Goal: Ask a question: Seek information or help from site administrators or community

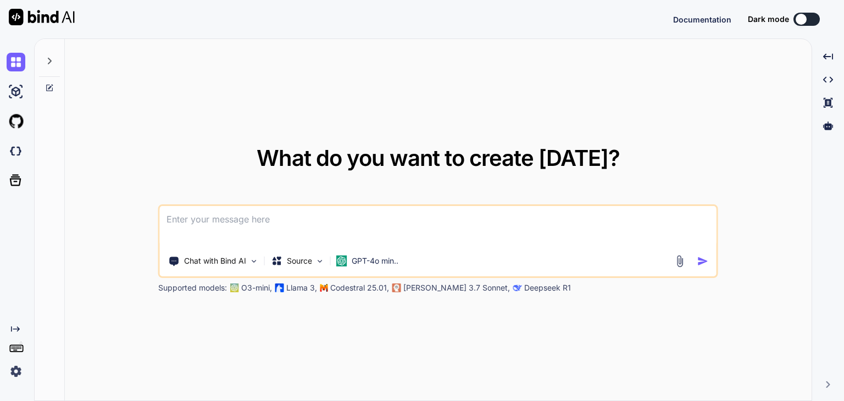
click at [29, 18] on img at bounding box center [42, 17] width 66 height 16
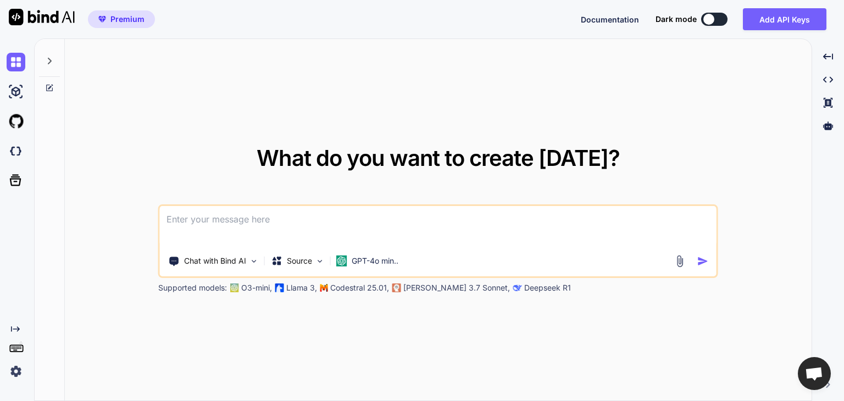
click at [15, 13] on img at bounding box center [42, 17] width 66 height 16
click at [318, 259] on img at bounding box center [319, 261] width 9 height 9
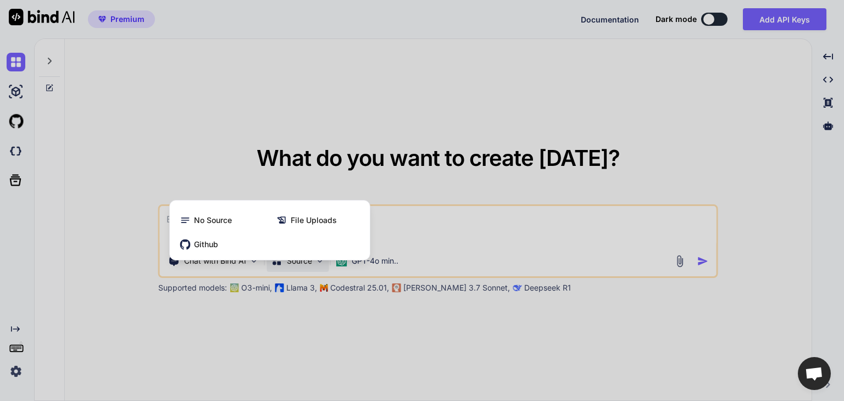
click at [332, 302] on div at bounding box center [422, 200] width 844 height 401
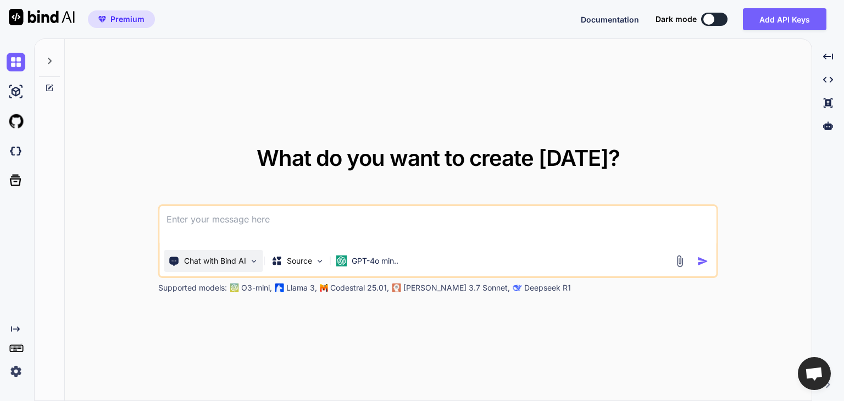
click at [255, 263] on img at bounding box center [254, 261] width 9 height 9
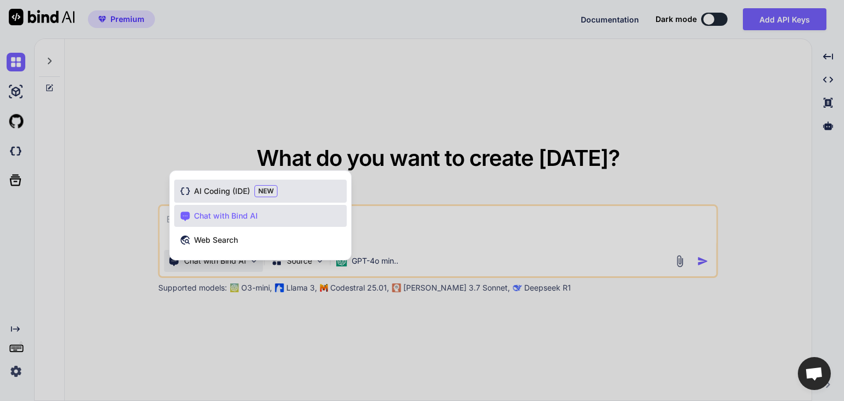
click at [292, 191] on div "AI Coding (IDE) NEW" at bounding box center [260, 191] width 173 height 23
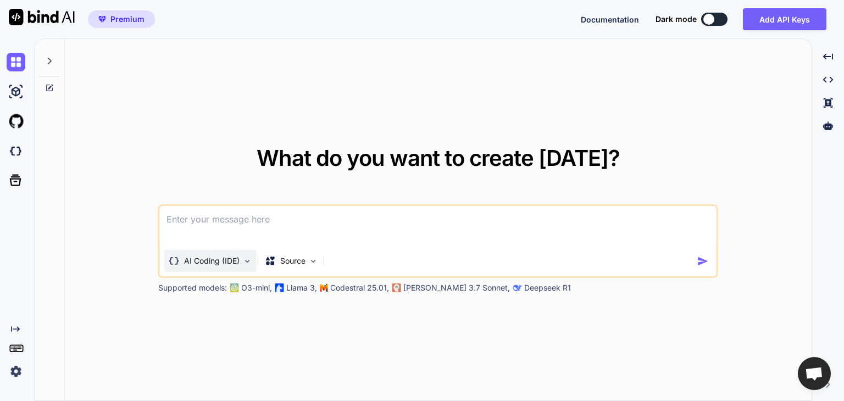
click at [250, 258] on img at bounding box center [247, 261] width 9 height 9
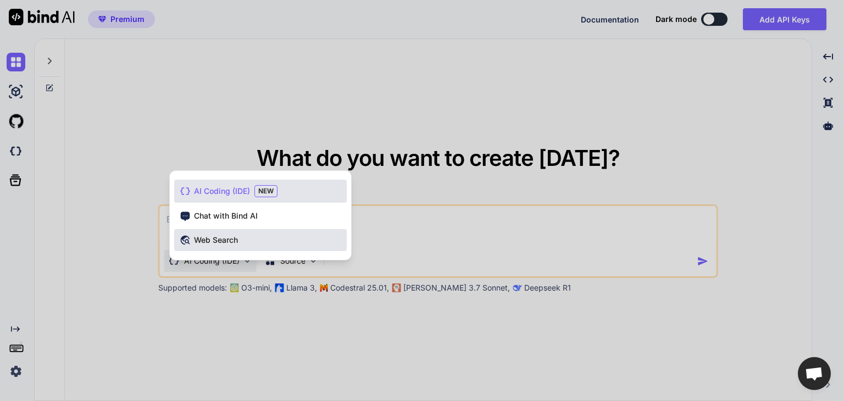
click at [213, 238] on span "Web Search" at bounding box center [216, 240] width 44 height 11
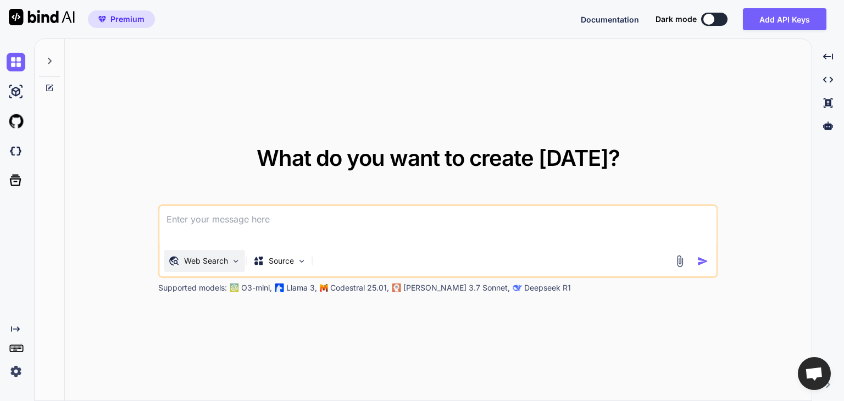
click at [236, 262] on img at bounding box center [235, 261] width 9 height 9
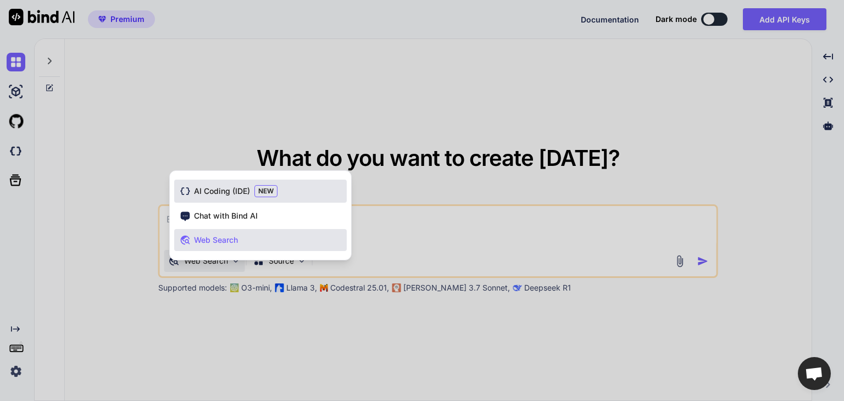
click at [221, 186] on span "AI Coding (IDE)" at bounding box center [222, 191] width 56 height 11
type textarea "x"
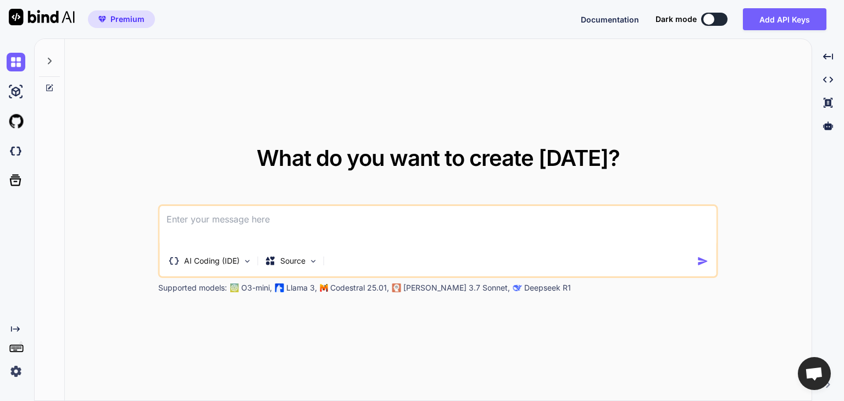
click at [7, 17] on div at bounding box center [37, 19] width 75 height 38
click at [13, 16] on img at bounding box center [42, 17] width 66 height 16
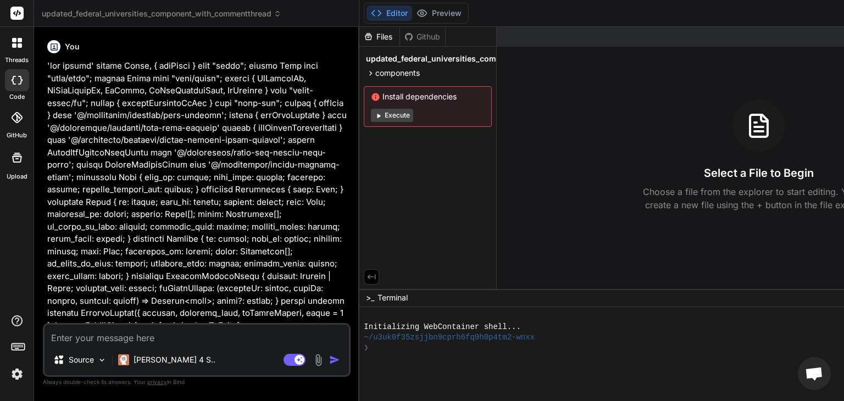
click at [16, 42] on icon at bounding box center [17, 43] width 10 height 10
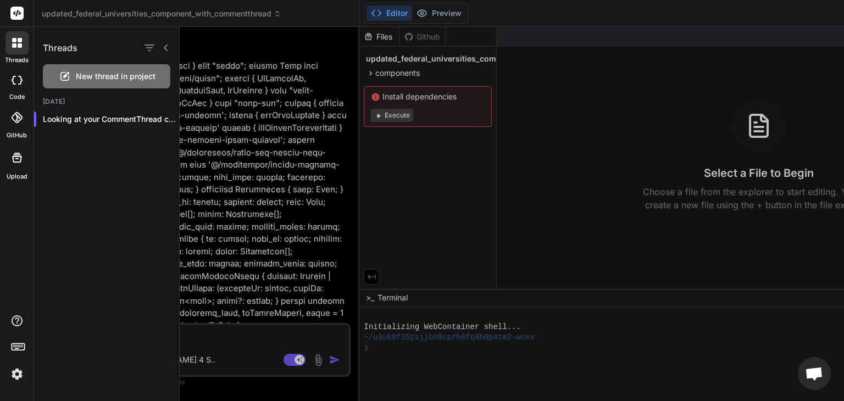
click at [109, 77] on span "New thread in project" at bounding box center [116, 76] width 80 height 11
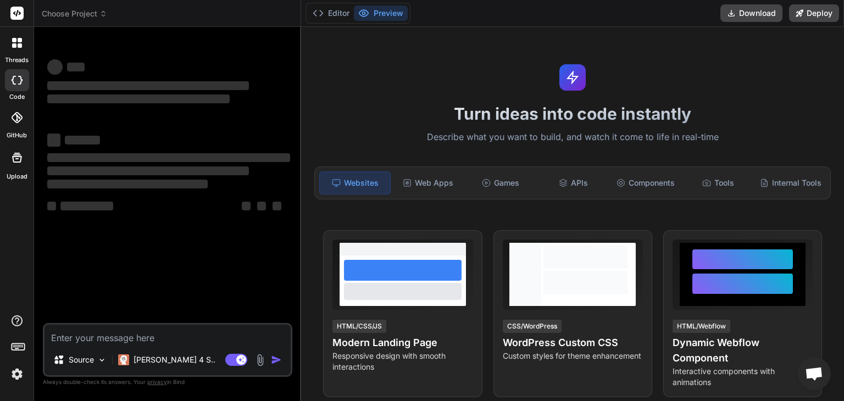
click at [129, 335] on textarea at bounding box center [168, 335] width 246 height 20
type textarea "x"
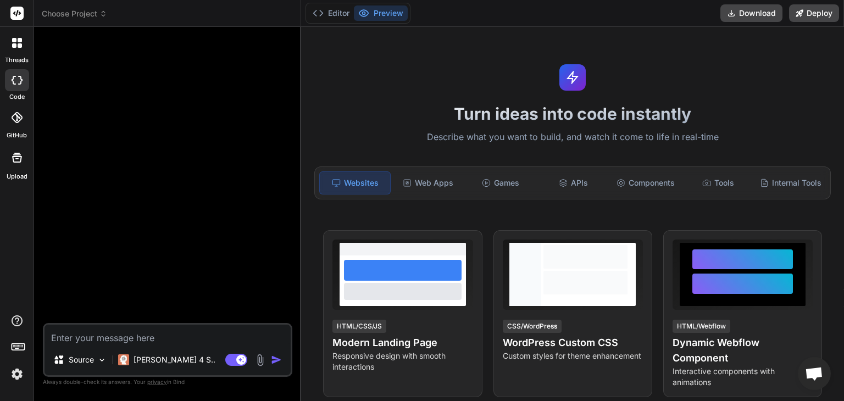
type textarea "P"
type textarea "x"
type textarea "Pl"
type textarea "x"
type textarea "Ple"
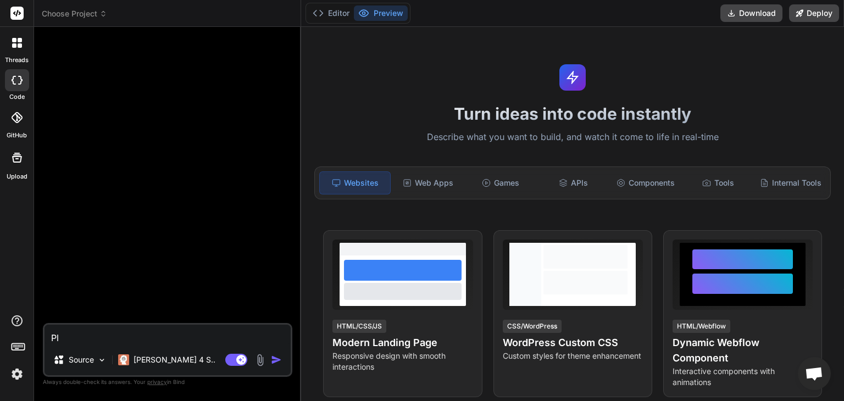
type textarea "x"
type textarea "Plea"
type textarea "x"
type textarea "Pleas"
type textarea "x"
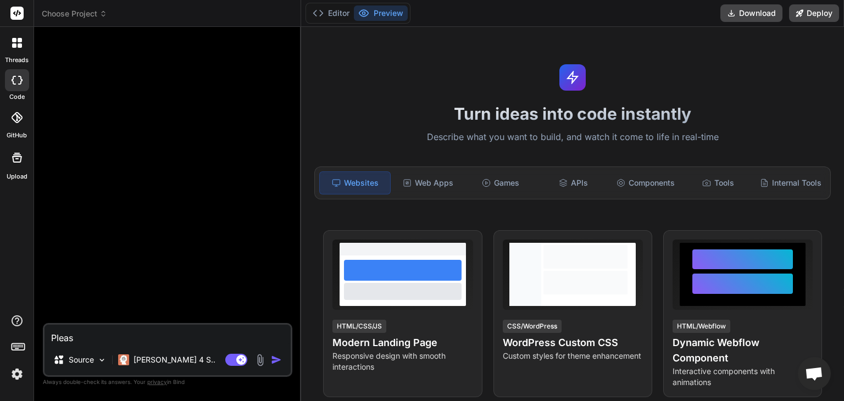
type textarea "Please"
type textarea "x"
type textarea "Please"
type textarea "x"
type textarea "Please h"
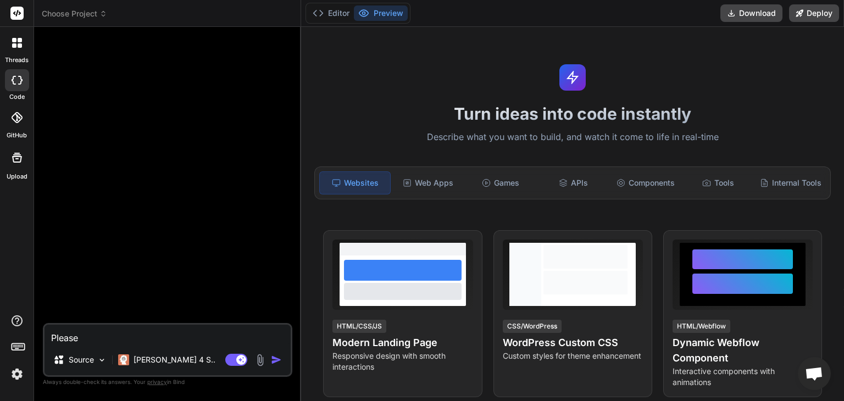
type textarea "x"
type textarea "Please he"
type textarea "x"
type textarea "Please hel"
type textarea "x"
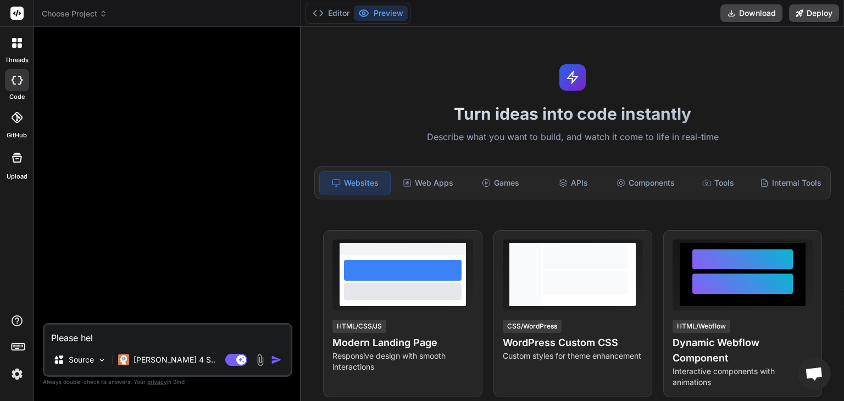
type textarea "Please help"
type textarea "x"
type textarea "Please help"
type textarea "x"
type textarea "Please help m"
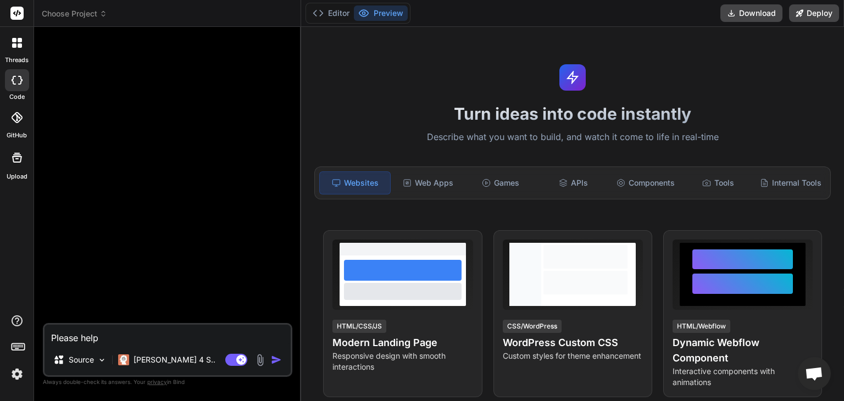
type textarea "x"
type textarea "Please help me"
type textarea "x"
type textarea "Please help me"
type textarea "x"
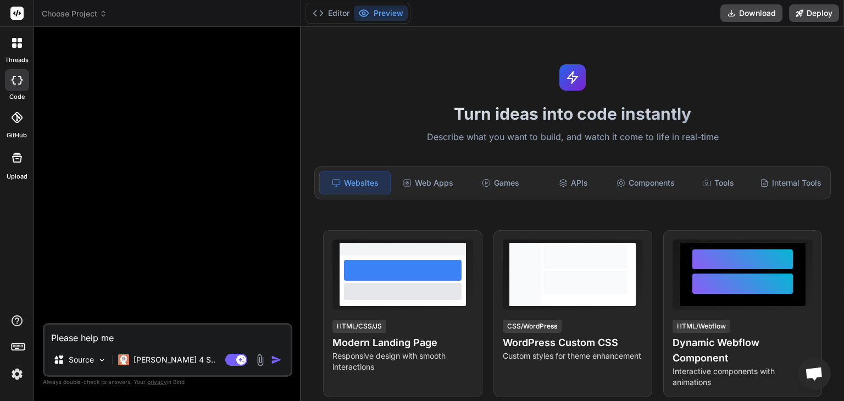
type textarea "Please help me c"
type textarea "x"
type textarea "Please help me ch"
type textarea "x"
type textarea "Please help me che"
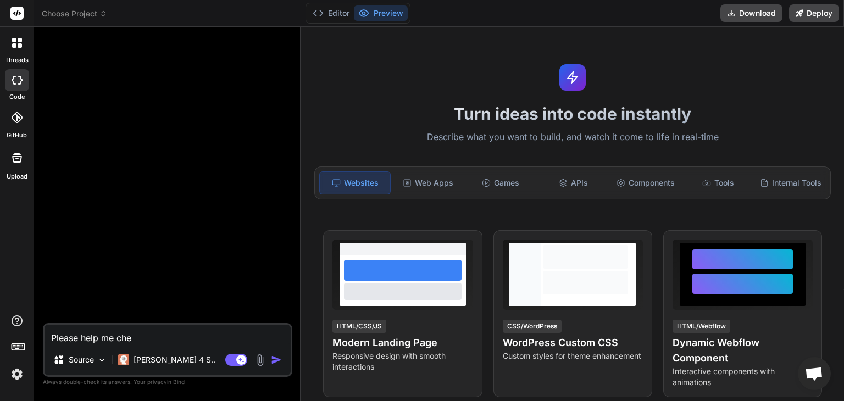
type textarea "x"
type textarea "Please help me chec"
type textarea "x"
type textarea "Please help me check"
type textarea "x"
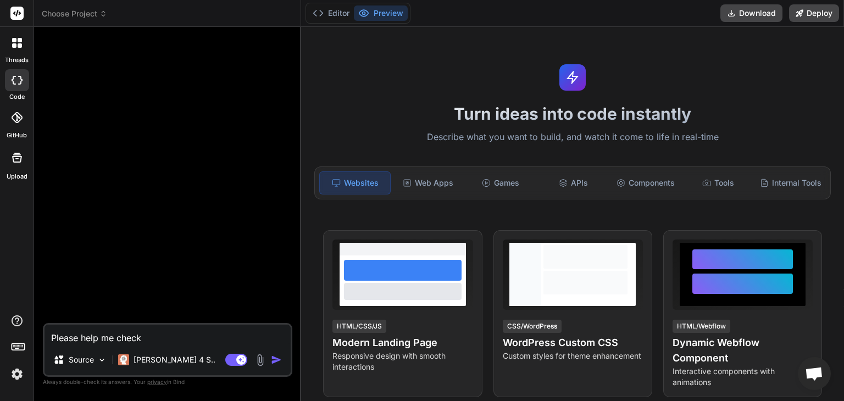
type textarea "Please help me check"
type textarea "x"
type textarea "Please help me check t"
type textarea "x"
type textarea "Please help me check th"
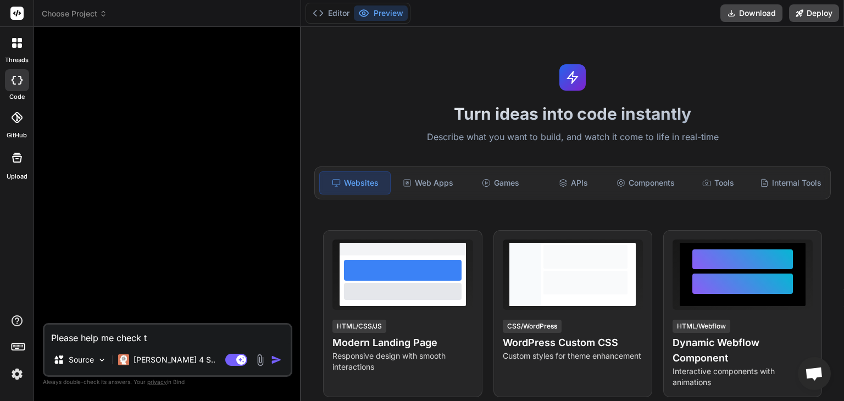
type textarea "x"
type textarea "Please help me check the"
type textarea "x"
type textarea "Please help me check the"
type textarea "x"
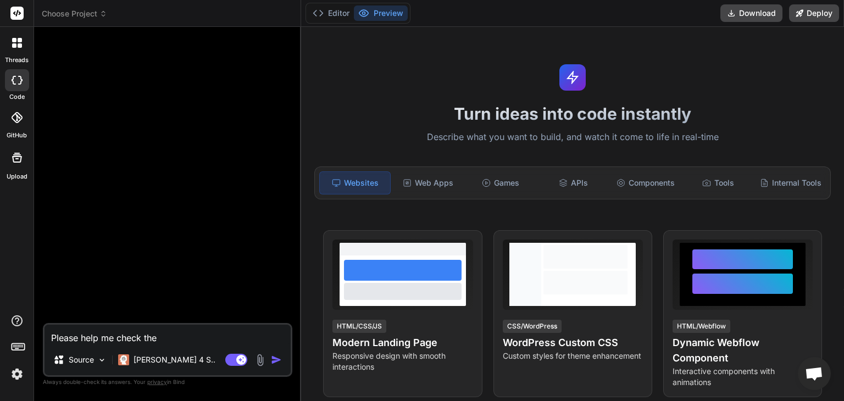
type textarea "Please help me check the c"
type textarea "x"
type textarea "Please help me check the co"
type textarea "x"
type textarea "Please help me check the cod"
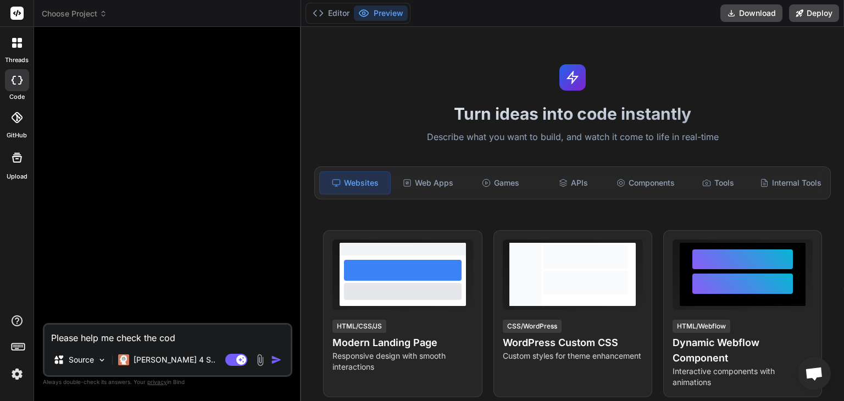
type textarea "x"
type textarea "Please help me check the code"
type textarea "x"
type textarea "Please help me check the code"
type textarea "x"
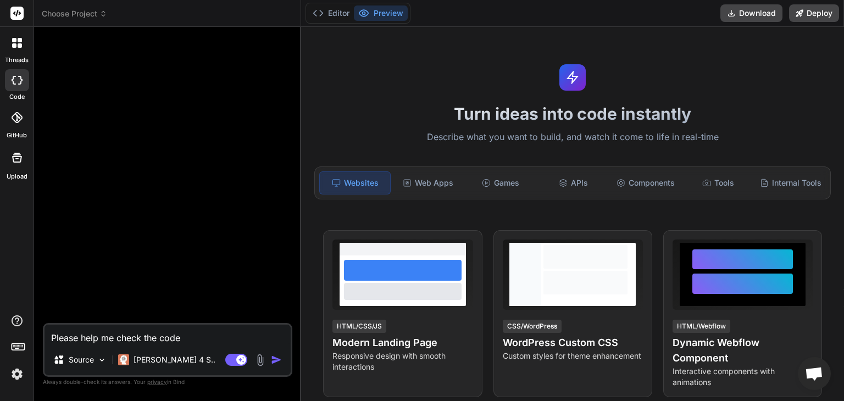
type textarea "Please help me check the code b"
type textarea "x"
type textarea "Please help me check the code be"
type textarea "x"
type textarea "Please help me check the code bel"
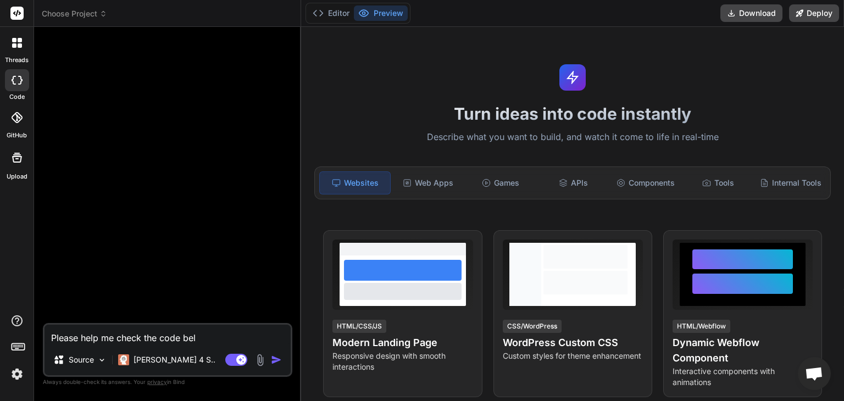
type textarea "x"
type textarea "Please help me check the code belo"
type textarea "x"
type textarea "Please help me check the code below"
type textarea "x"
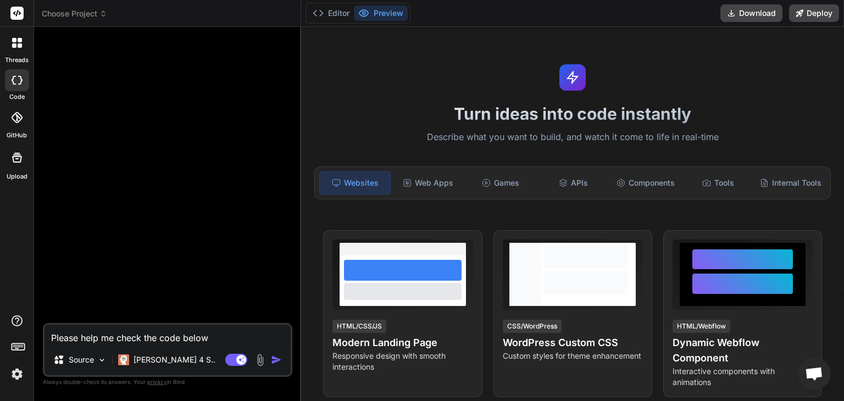
type textarea "Please help me check the code below"
type textarea "x"
type textarea "Please help me check the code below i"
type textarea "x"
type textarea "Please help me check the code below if"
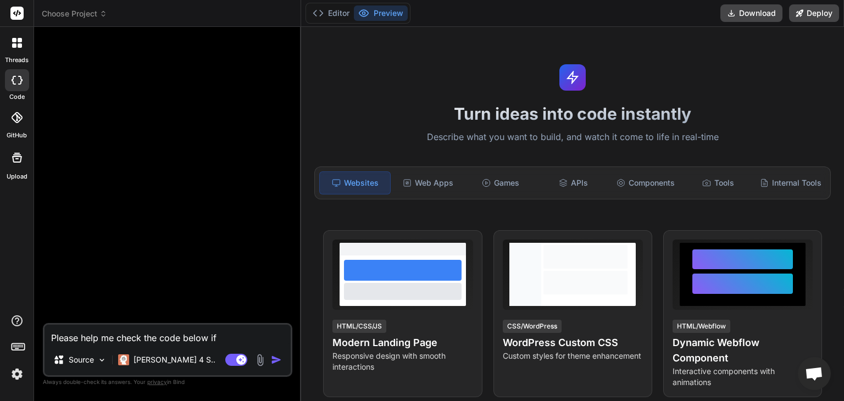
type textarea "x"
type textarea "Please help me check the code below if"
type textarea "x"
type textarea "Please help me check the code below if t"
type textarea "x"
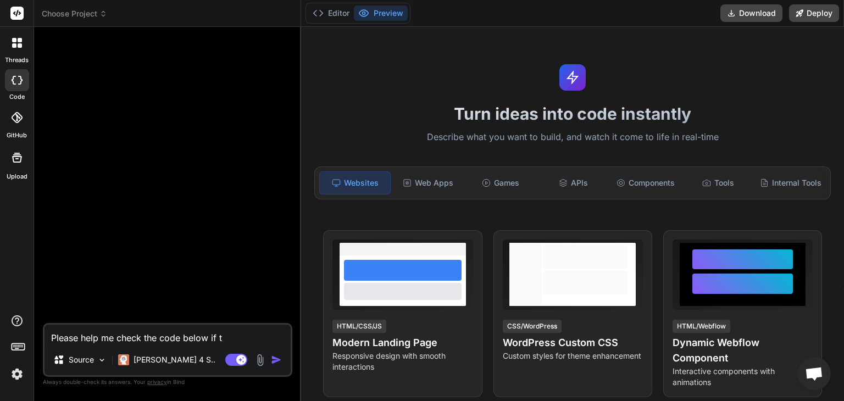
type textarea "Please help me check the code below if th"
type textarea "x"
type textarea "Please help me check the code below if the"
type textarea "x"
type textarea "Please help me check the code below if ther"
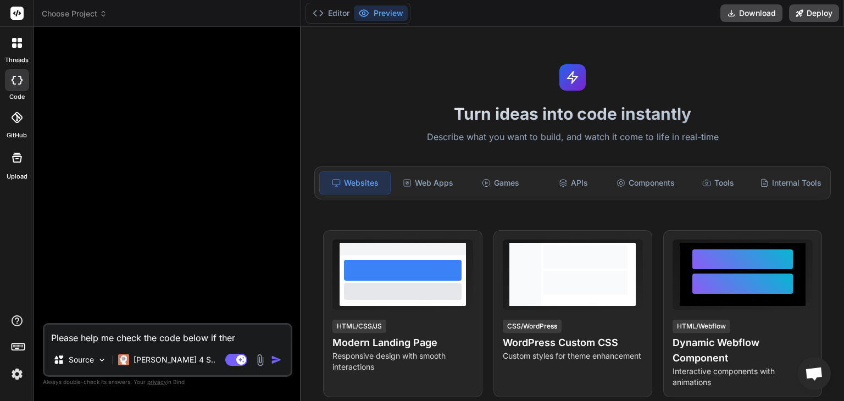
type textarea "x"
type textarea "Please help me check the code below if there"
type textarea "x"
type textarea "Please help me check the code below if there"
type textarea "x"
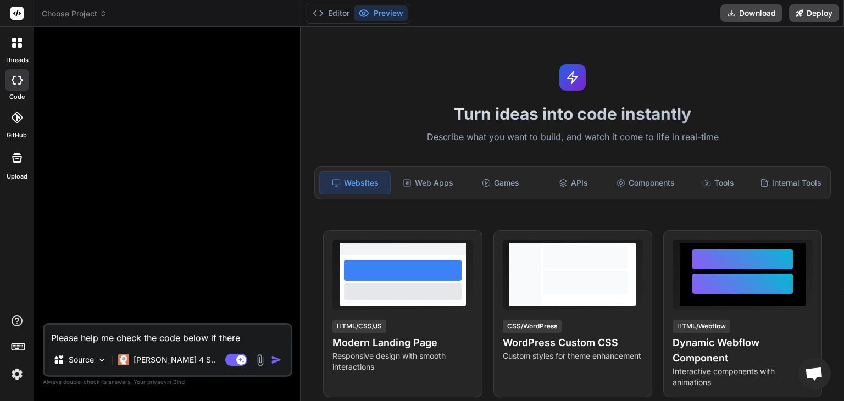
type textarea "Please help me check the code below if there a"
type textarea "x"
type textarea "Please help me check the code below if there ar"
type textarea "x"
type textarea "Please help me check the code below if there are"
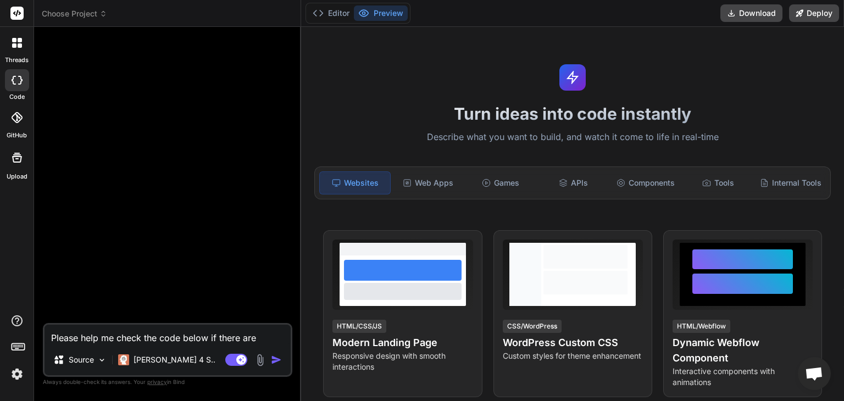
type textarea "x"
type textarea "Please help me check the code below if there are"
type textarea "x"
type textarea "Please help me check the code below if there are t"
type textarea "x"
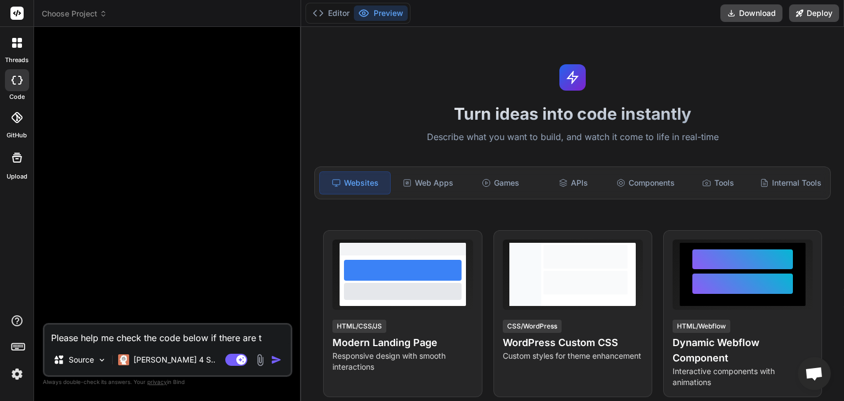
type textarea "Please help me check the code below if there are ty"
type textarea "x"
type textarea "Please help me check the code below if there are typ"
type textarea "x"
type textarea "Please help me check the code below if there are type"
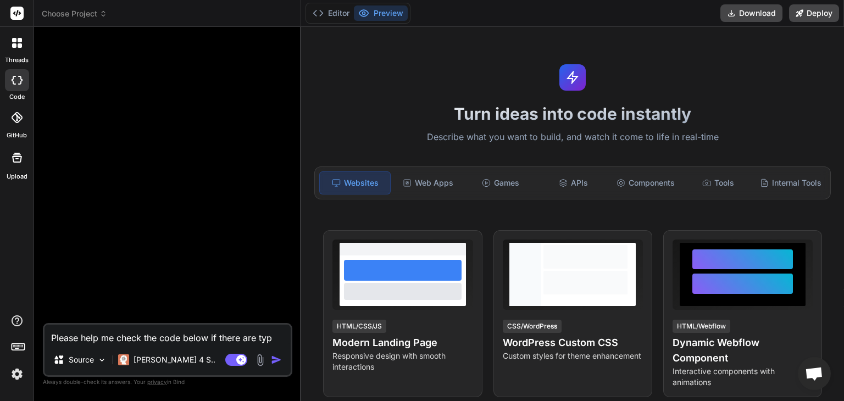
type textarea "x"
type textarea "Please help me check the code below if there are types"
type textarea "x"
type textarea "Please help me check the code below if there are typesc"
type textarea "x"
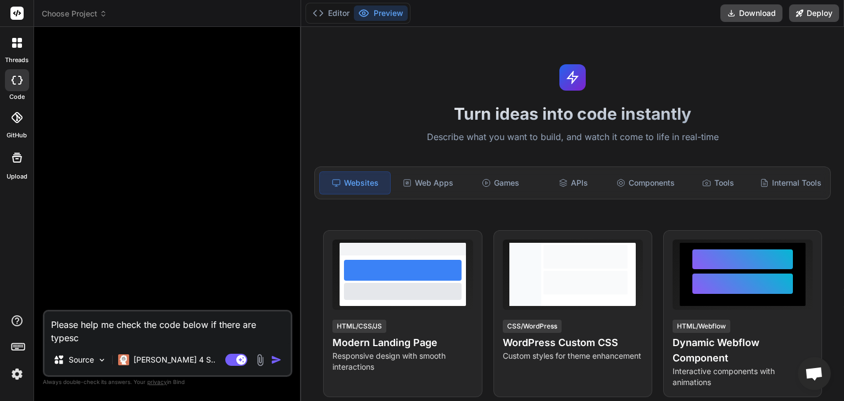
type textarea "Please help me check the code below if there are typescr"
type textarea "x"
type textarea "Please help me check the code below if there are typescri"
type textarea "x"
type textarea "Please help me check the code below if there are typescrip"
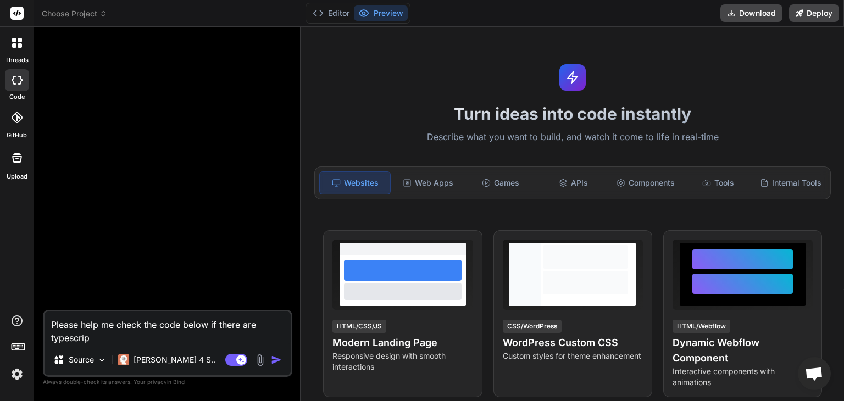
type textarea "x"
type textarea "Please help me check the code below if there are typescript"
type textarea "x"
type textarea "Please help me check the code below if there are typescript"
type textarea "x"
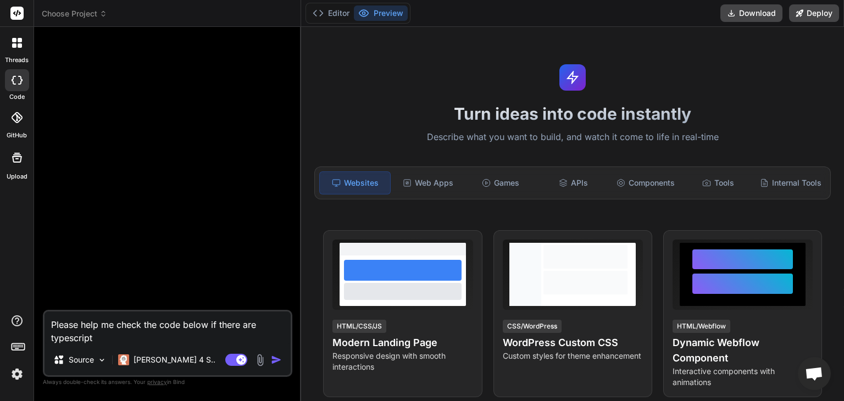
type textarea "Please help me check the code below if there are typescript e"
type textarea "x"
type textarea "Please help me check the code below if there are typescript er"
type textarea "x"
type textarea "Please help me check the code below if there are typescript err"
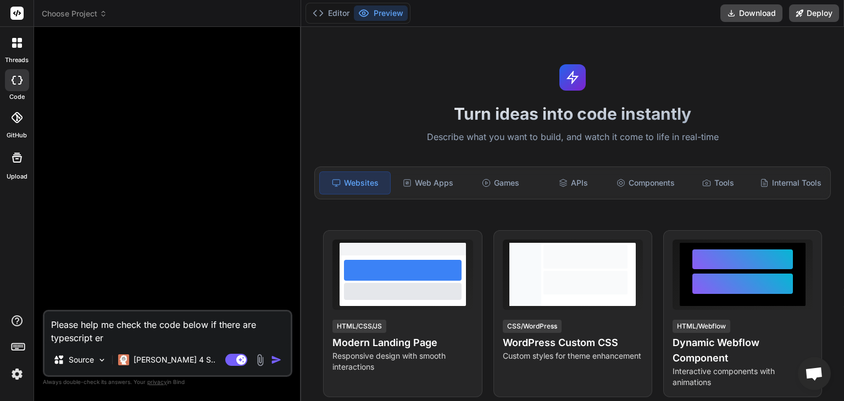
type textarea "x"
type textarea "Please help me check the code below if there are typescript erro"
type textarea "x"
type textarea "Please help me check the code below if there are typescript error"
type textarea "x"
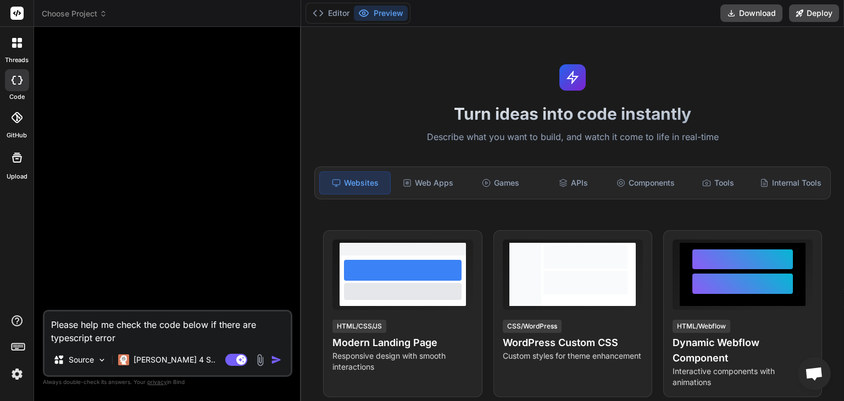
type textarea "Please help me check the code below if there are typescript errors"
type textarea "x"
type textarea "Please help me check the code below if there are typescript errors:"
type textarea "x"
type textarea "Please help me check the code below if there are typescript errors:"
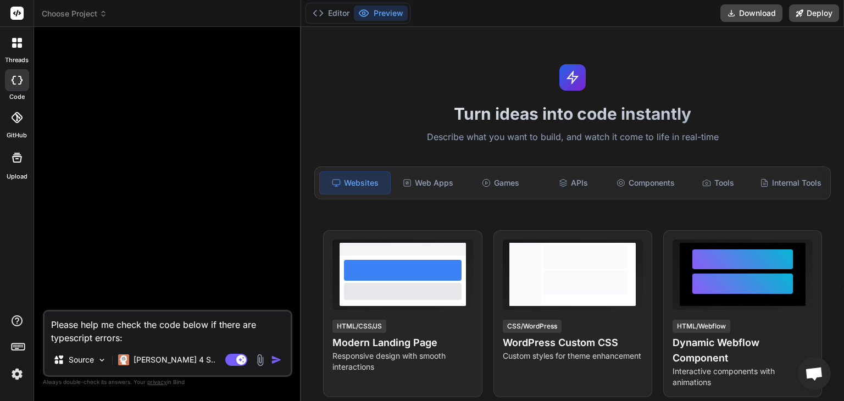
type textarea "x"
paste textarea "'use client' import React, { useState } from "react"; import Link from "next/li…"
type textarea "Please help me check the code below if there are typescript errors: 'use client…"
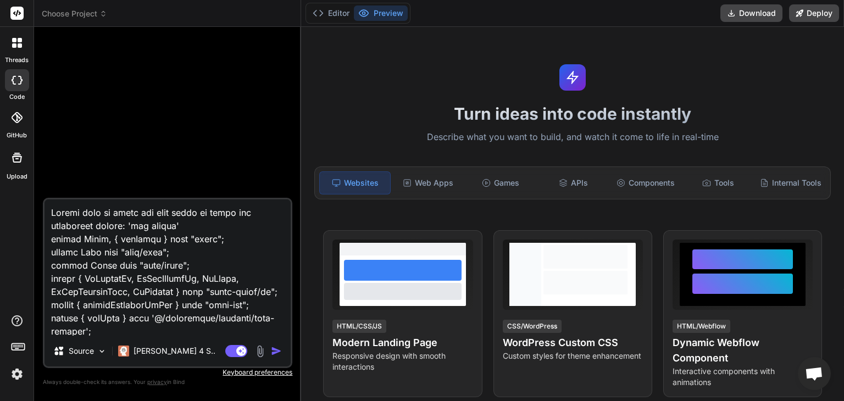
scroll to position [7822, 0]
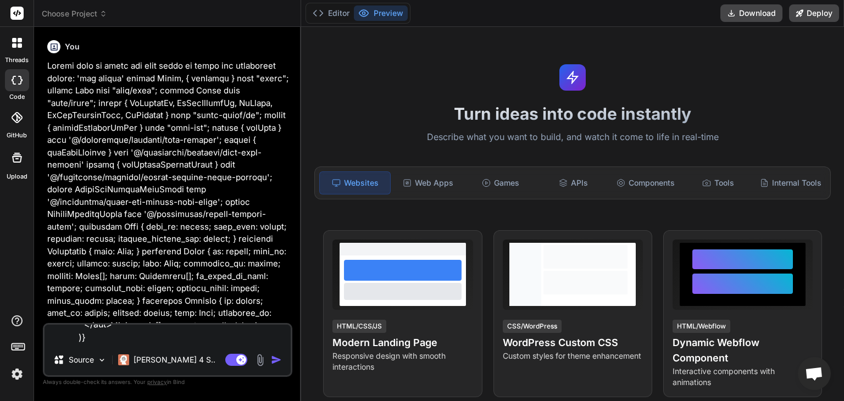
type textarea "x"
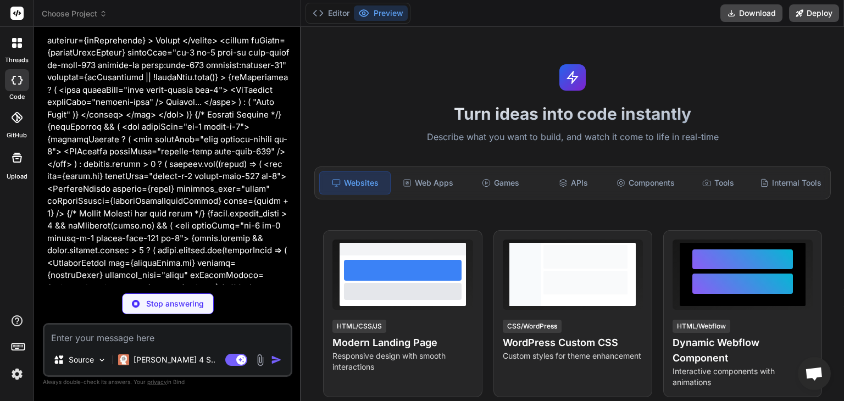
scroll to position [2614, 0]
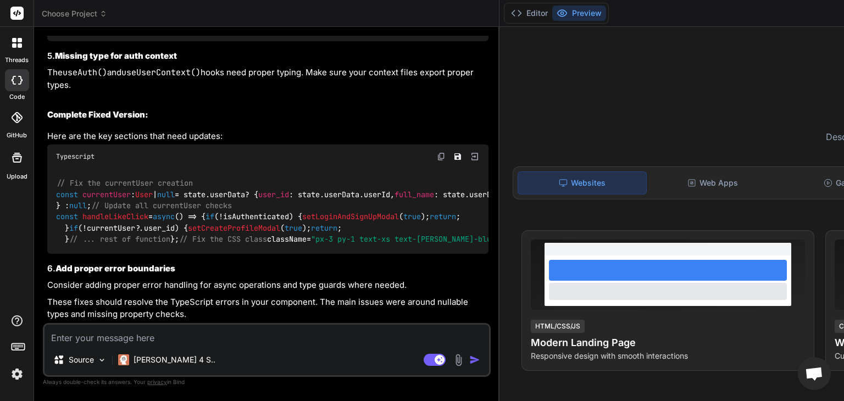
type textarea "x"
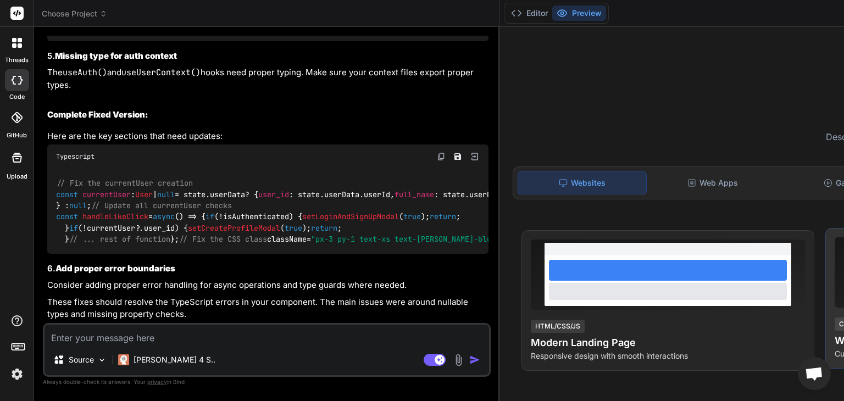
scroll to position [2957, 0]
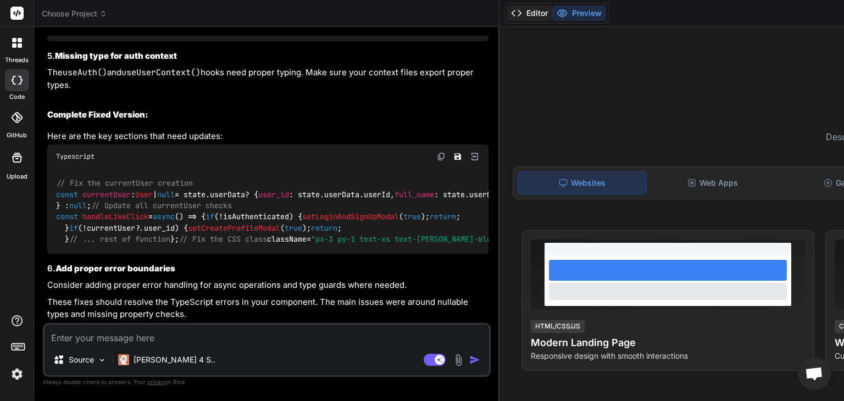
click at [507, 10] on button "Editor" at bounding box center [530, 12] width 46 height 15
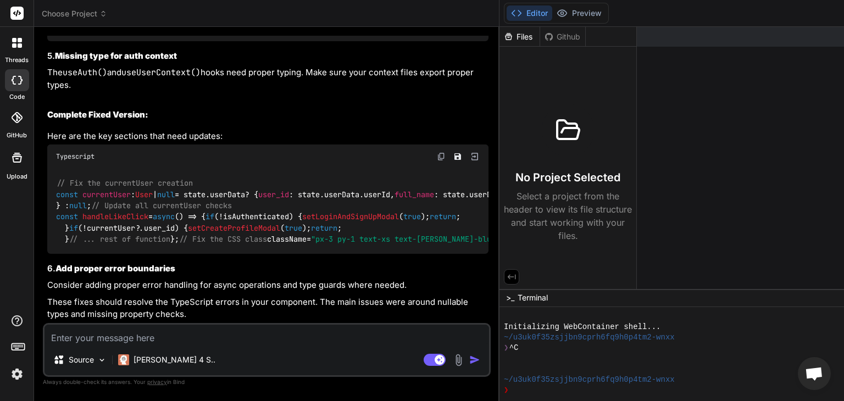
scroll to position [3521, 0]
drag, startPoint x: 53, startPoint y: 141, endPoint x: 119, endPoint y: 183, distance: 78.4
copy code "if (!currentUser?. user_id ) { setCreateProfileModal ( true ); return ; }"
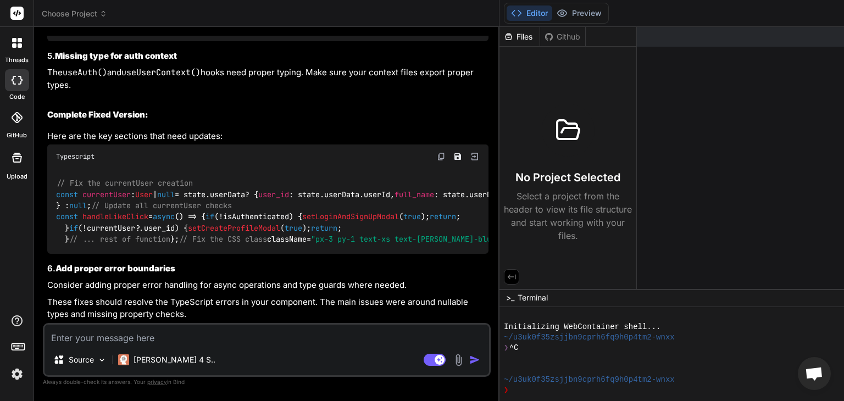
click at [136, 333] on textarea at bounding box center [267, 335] width 445 height 20
type textarea "P"
type textarea "x"
type textarea "Pl"
type textarea "x"
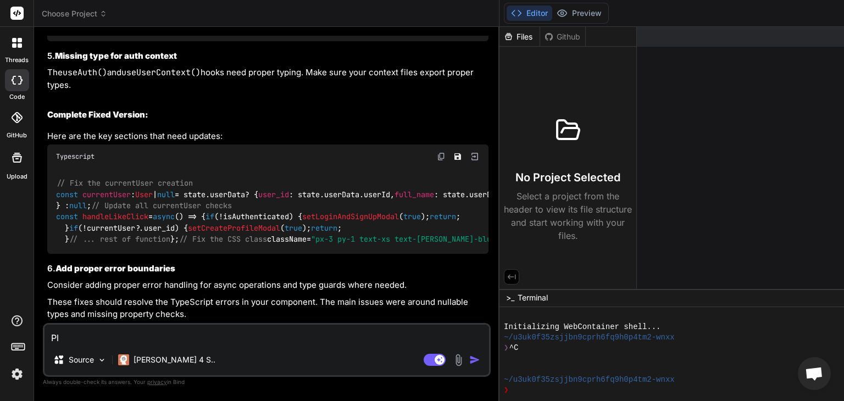
type textarea "Ple"
type textarea "x"
type textarea "Plea"
type textarea "x"
type textarea "Pleas"
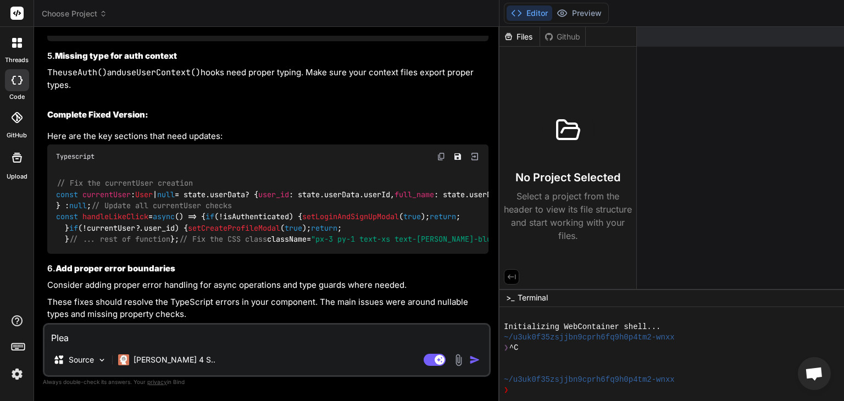
type textarea "x"
type textarea "Please"
type textarea "x"
type textarea "Please"
type textarea "x"
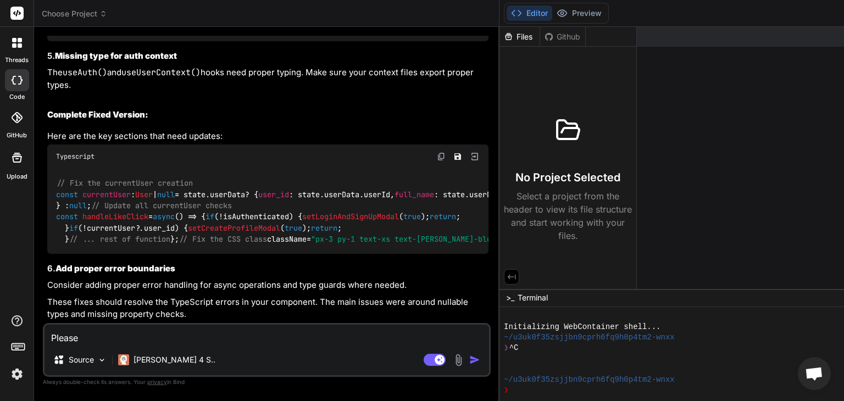
type textarea "Please c"
type textarea "x"
type textarea "Please ch"
type textarea "x"
type textarea "Please che"
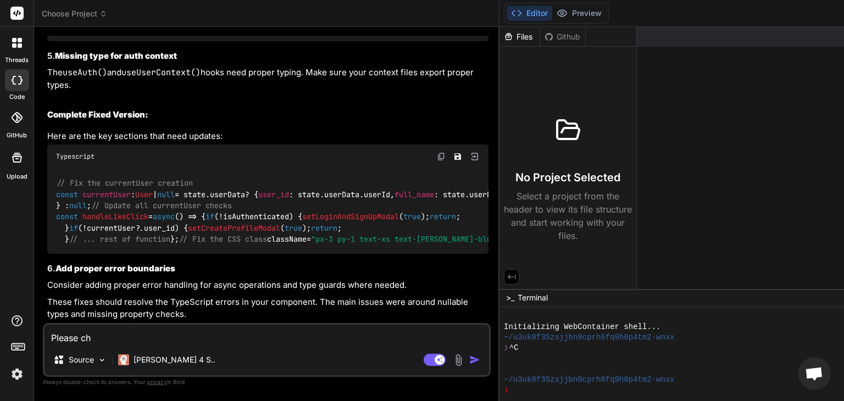
type textarea "x"
type textarea "Please chec"
type textarea "x"
type textarea "Please check"
type textarea "x"
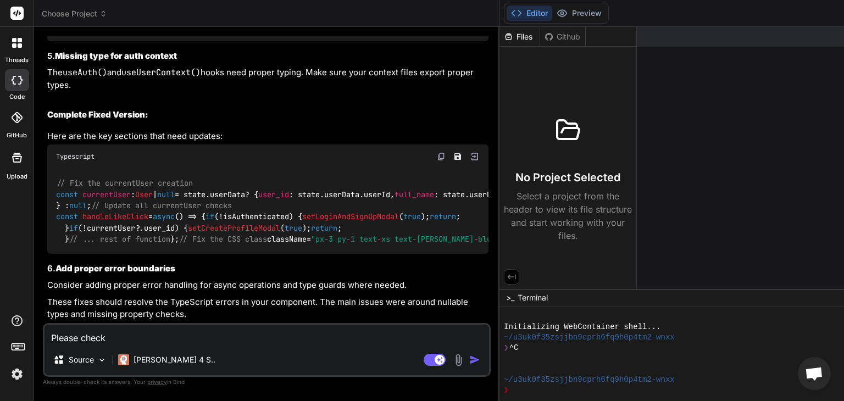
type textarea "Please check"
type textarea "x"
type textarea "Please check t"
type textarea "x"
type textarea "Please check th"
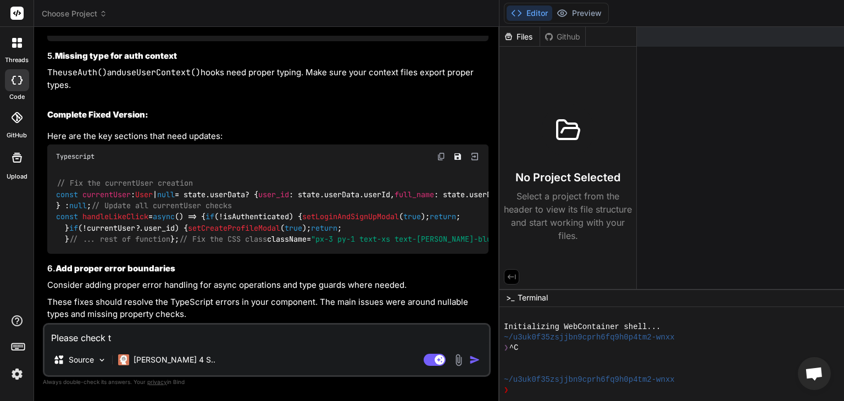
type textarea "x"
type textarea "Please check the"
type textarea "x"
type textarea "Please check the"
type textarea "x"
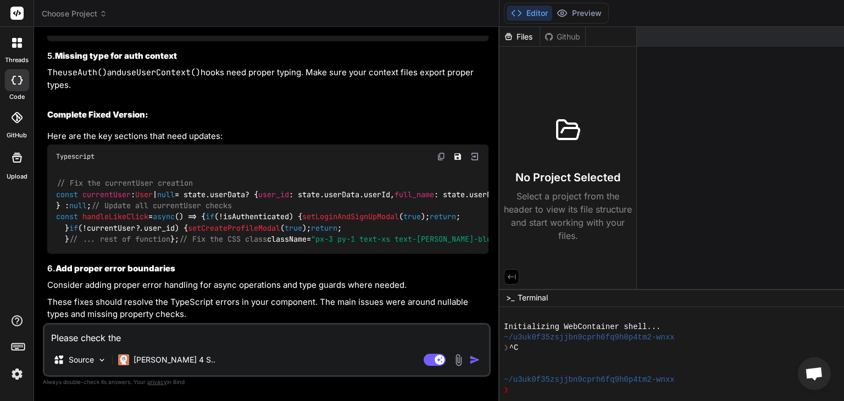
type textarea "Please check the c"
type textarea "x"
type textarea "Please check the co"
type textarea "x"
type textarea "Please check the cod"
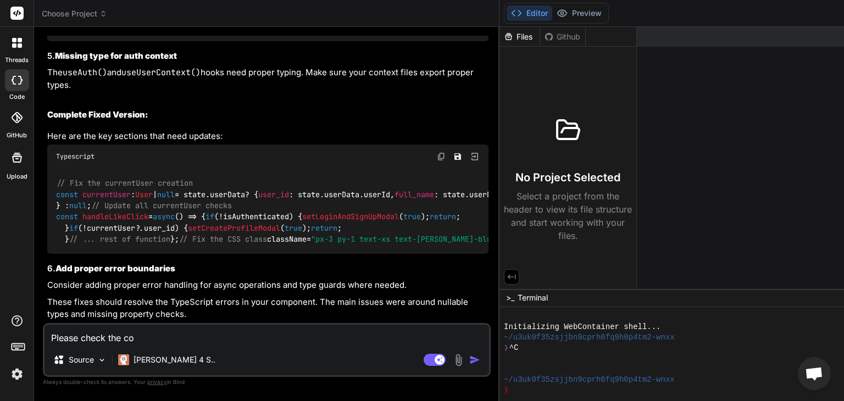
type textarea "x"
type textarea "Please check the code"
type textarea "x"
type textarea "Please check the code"
type textarea "x"
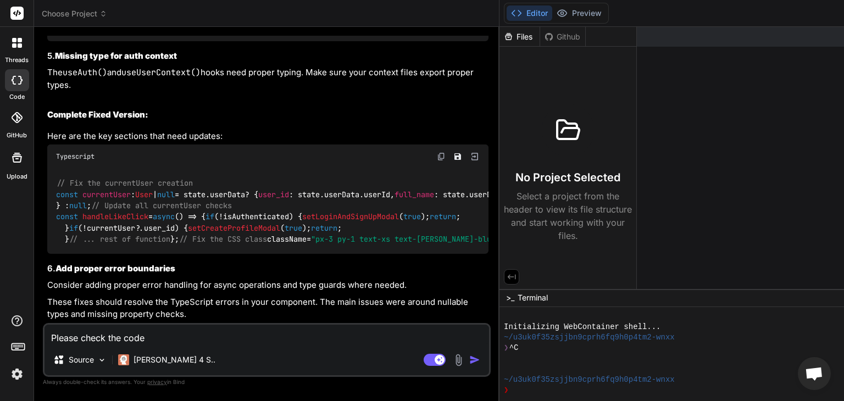
type textarea "Please check the code t"
type textarea "x"
type textarea "Please check the code th"
type textarea "x"
type textarea "Please check the code tho"
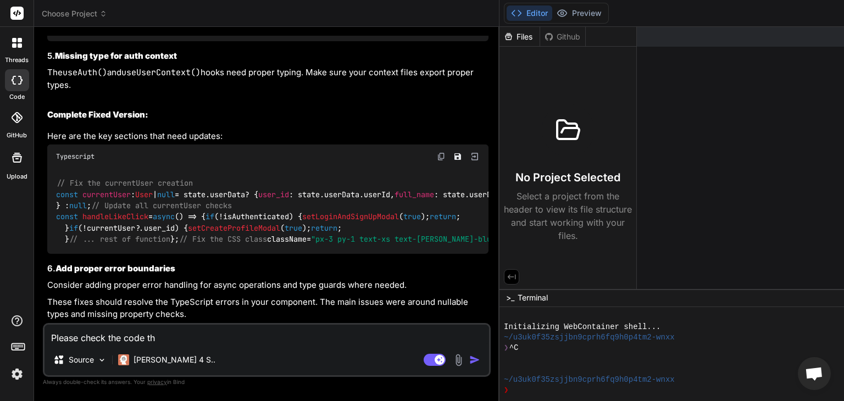
type textarea "x"
type textarea "Please check the code thor"
type textarea "x"
type textarea "Please check the code tho"
type textarea "x"
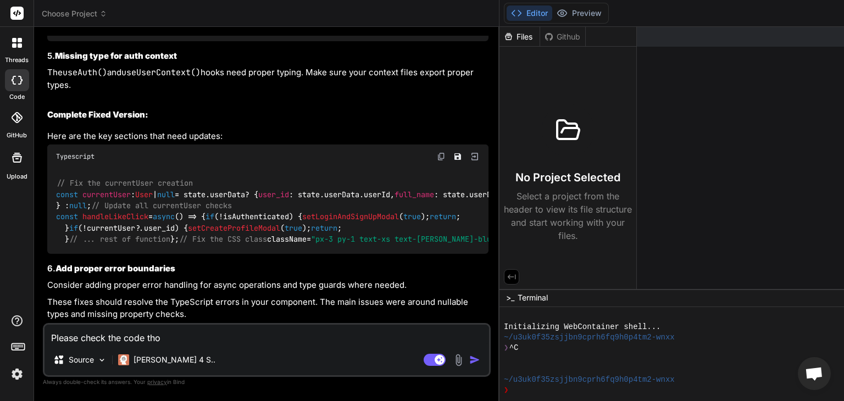
type textarea "Please check the code th"
type textarea "x"
type textarea "Please check the code thr"
type textarea "x"
type textarea "Please check the code th"
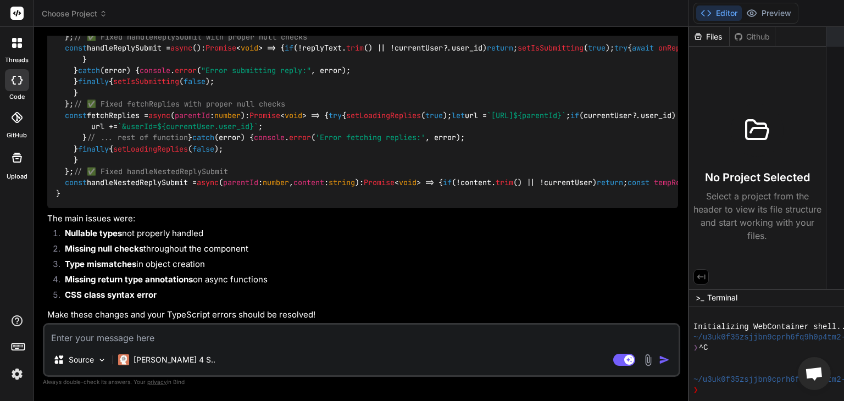
scroll to position [7376, 0]
click at [689, 40] on div "Files" at bounding box center [709, 36] width 40 height 11
click at [102, 332] on textarea at bounding box center [362, 335] width 634 height 20
click at [203, 339] on textarea "Help me return the complete edited corrected code" at bounding box center [362, 335] width 634 height 20
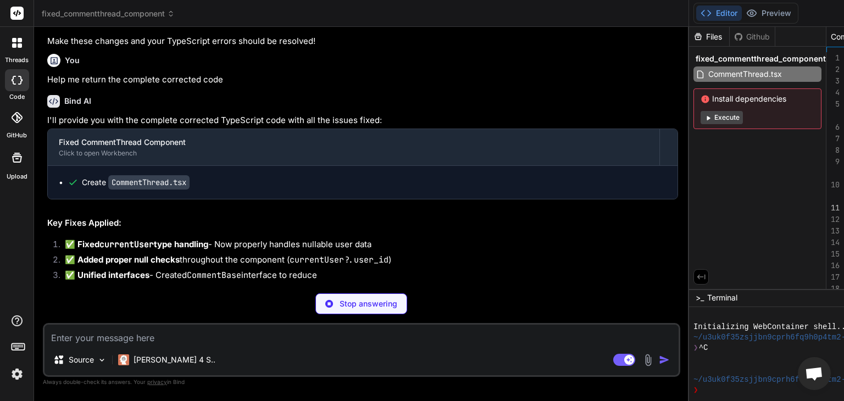
scroll to position [0, 0]
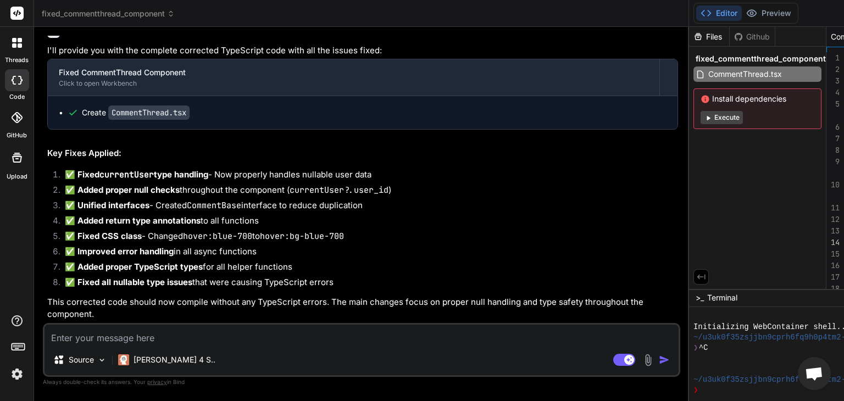
click at [148, 330] on textarea at bounding box center [362, 335] width 634 height 20
paste textarea "Type '(parentId: number, content: string) => Promise<void>' is not assignable t…"
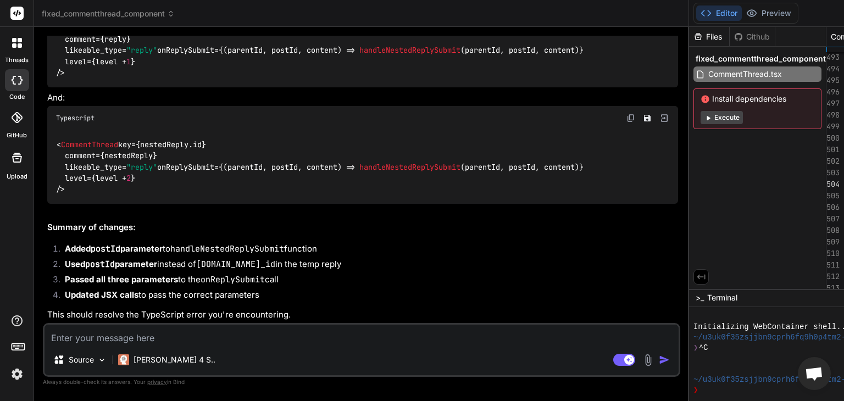
click at [186, 340] on textarea at bounding box center [362, 335] width 634 height 20
click at [186, 340] on textarea "C" at bounding box center [362, 335] width 634 height 20
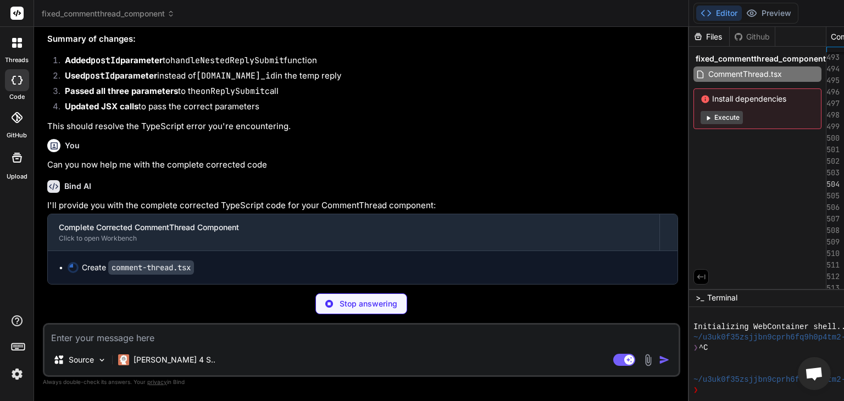
scroll to position [9388, 0]
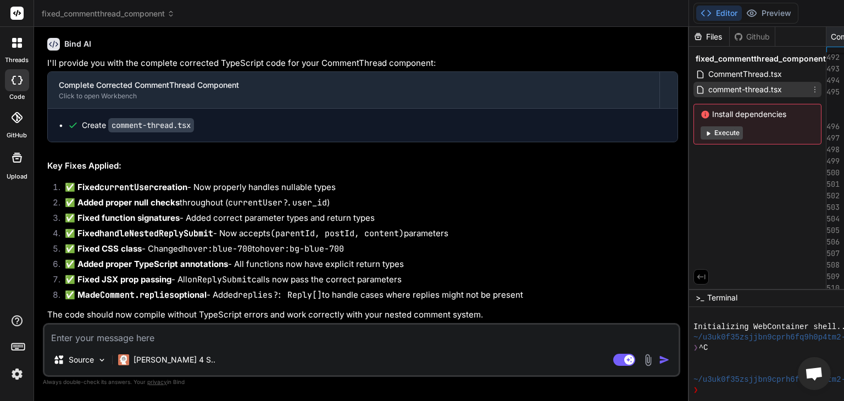
click at [707, 84] on span "comment-thread.tsx" at bounding box center [745, 89] width 76 height 13
click at [707, 91] on span "comment-thread.tsx" at bounding box center [745, 89] width 76 height 13
click at [172, 342] on textarea at bounding box center [362, 335] width 634 height 20
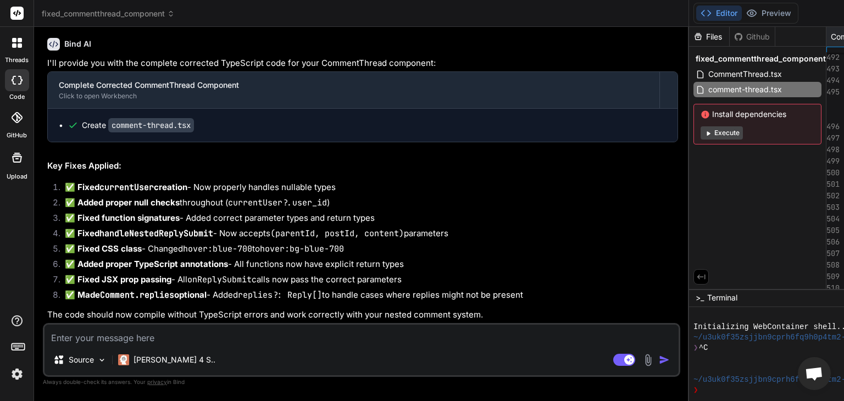
click at [172, 342] on textarea at bounding box center [362, 335] width 634 height 20
click at [158, 339] on textarea "This worked! In" at bounding box center [362, 335] width 634 height 20
click at [134, 339] on textarea "This worked!" at bounding box center [362, 335] width 634 height 20
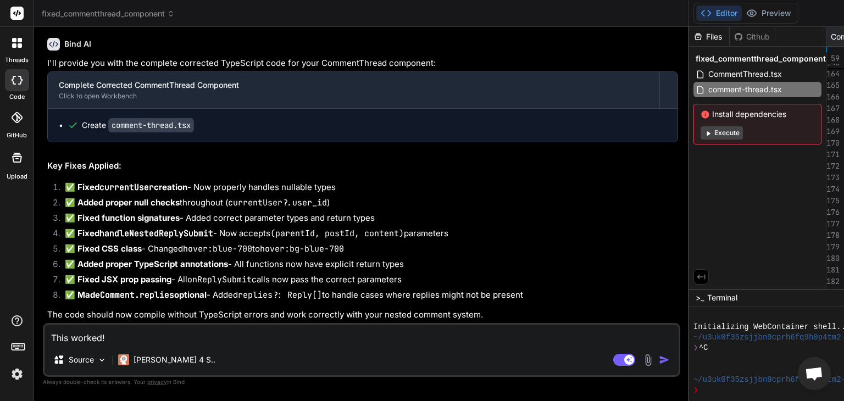
click at [134, 339] on textarea "This worked!" at bounding box center [362, 335] width 634 height 20
click at [15, 47] on icon at bounding box center [14, 45] width 4 height 4
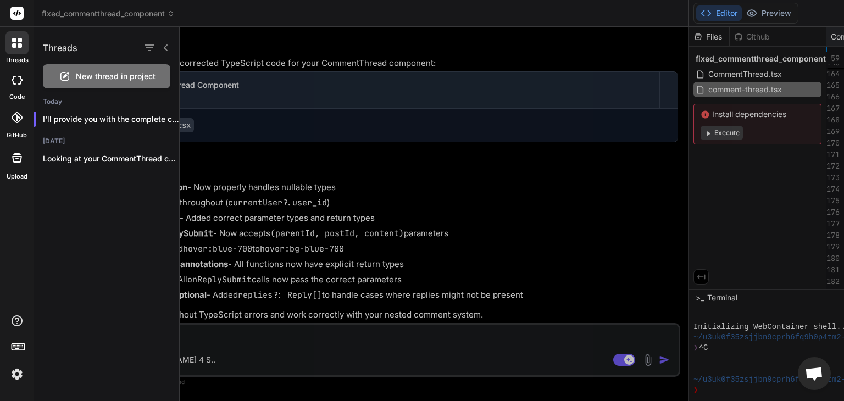
click at [89, 80] on span "New thread in project" at bounding box center [116, 76] width 80 height 11
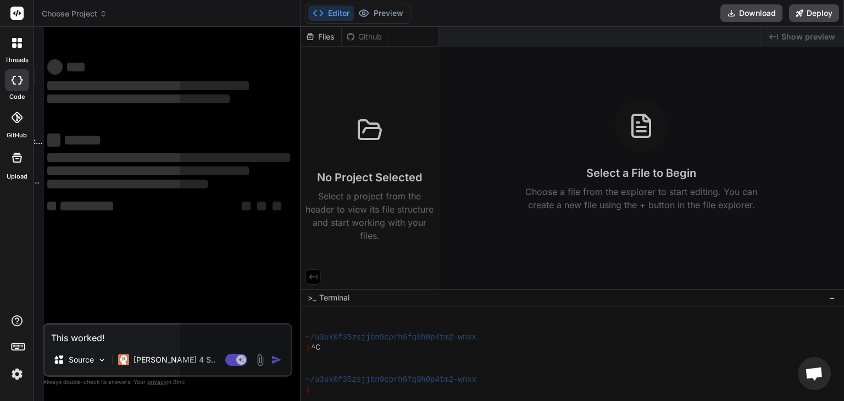
scroll to position [42, 0]
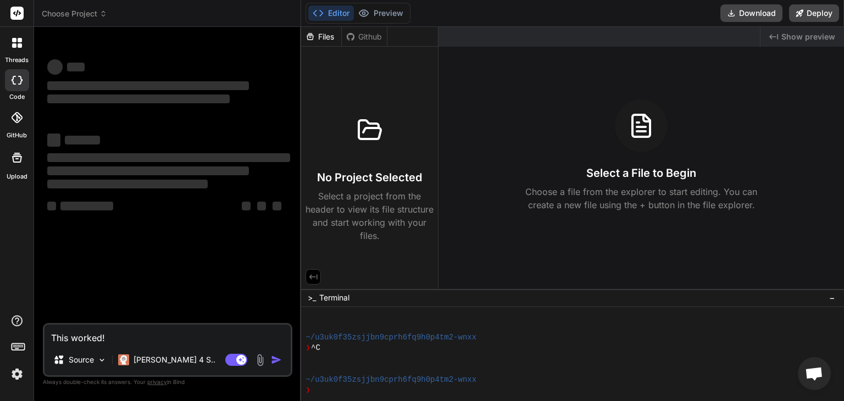
click at [125, 333] on textarea "This worked!" at bounding box center [168, 335] width 246 height 20
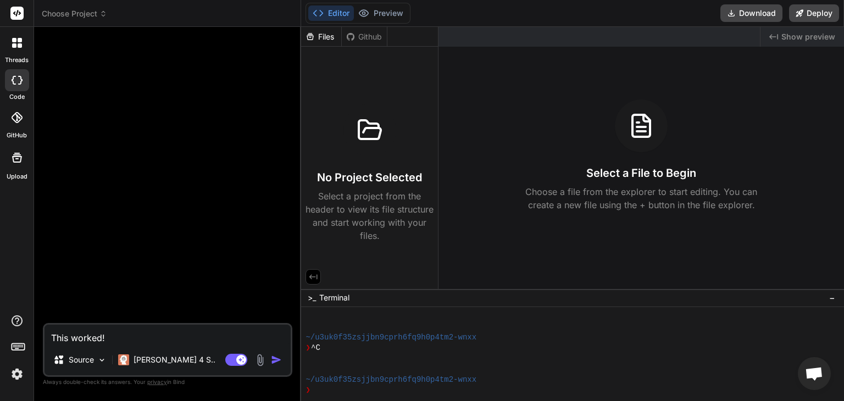
paste textarea "'use client' import React, { useState } from "react"; import Link from "next/li…"
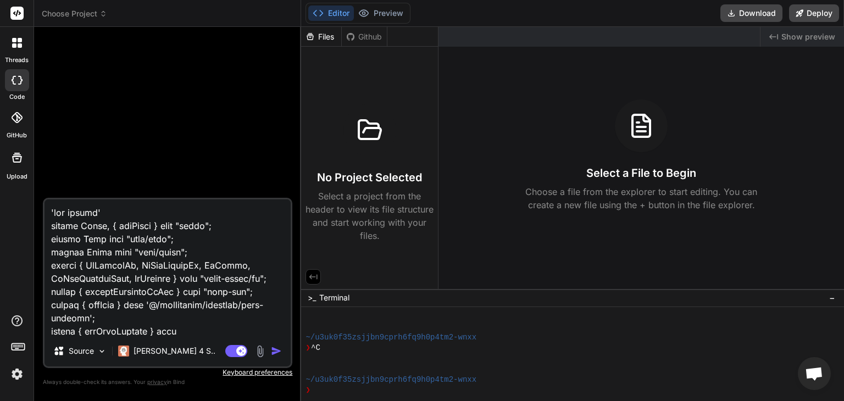
scroll to position [7954, 0]
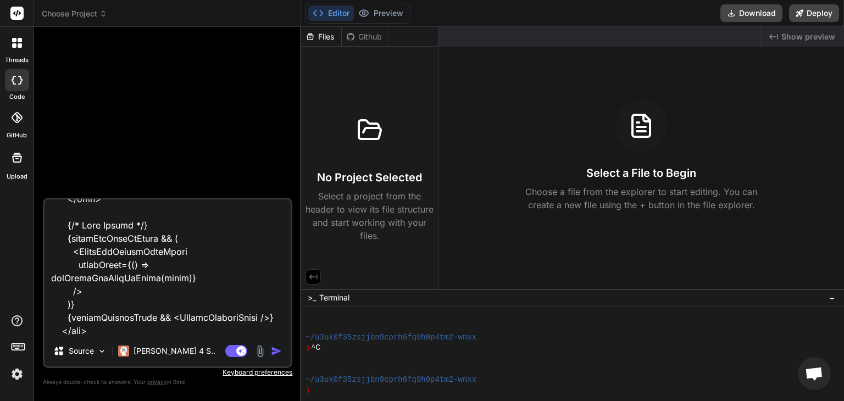
click at [101, 335] on textarea at bounding box center [168, 268] width 246 height 136
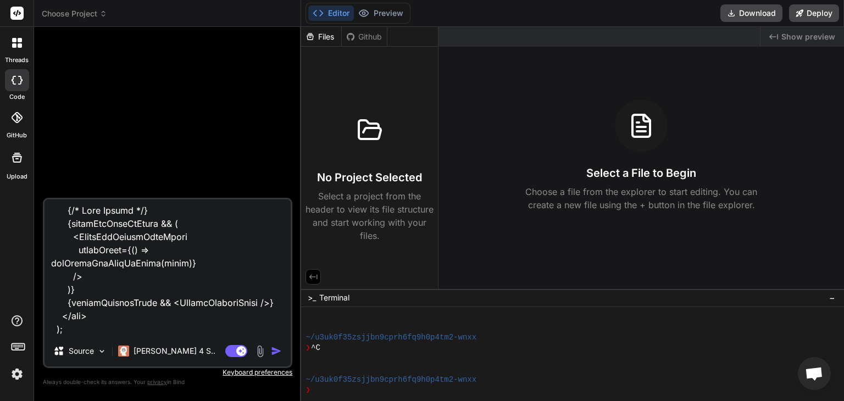
click at [175, 333] on textarea at bounding box center [168, 268] width 246 height 136
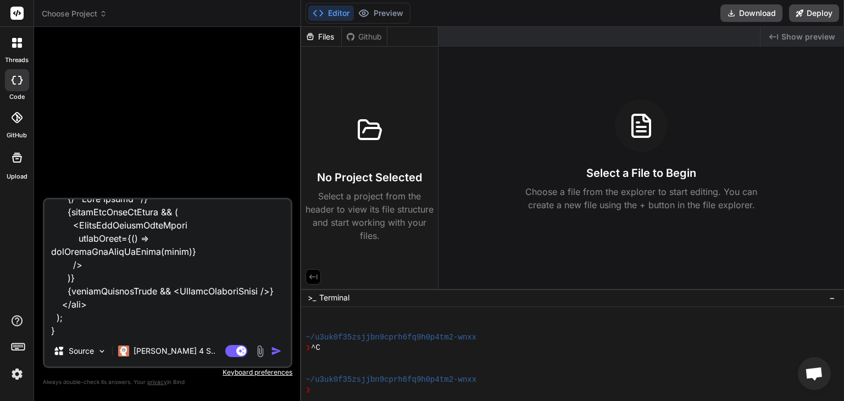
scroll to position [7994, 0]
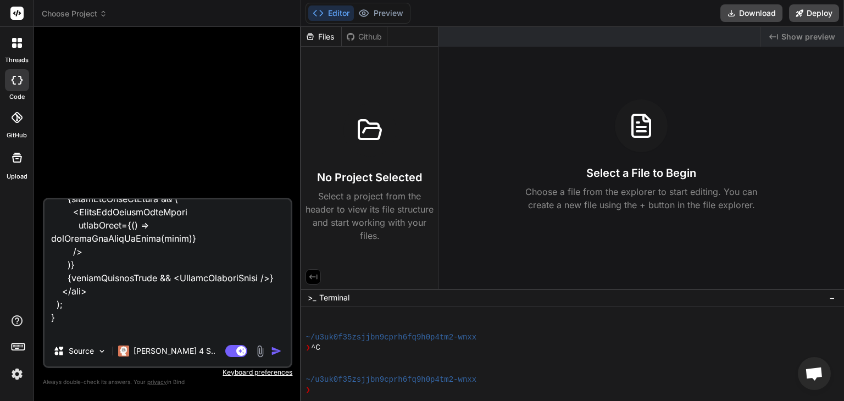
paste textarea "In my supabase database, i already have a table named 'comments'. I has columns…"
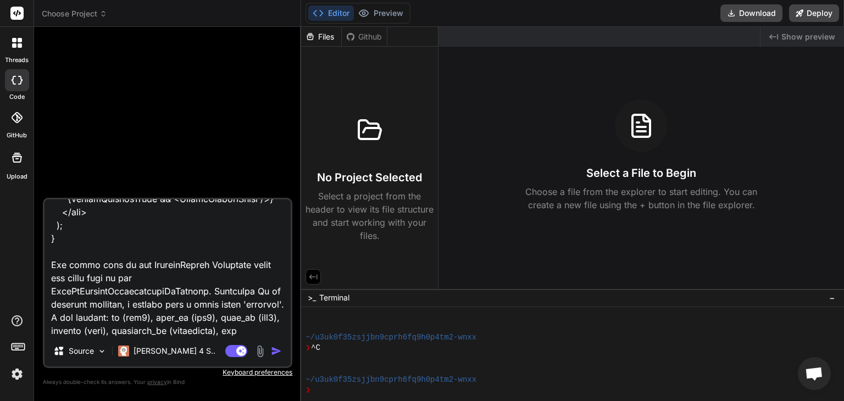
drag, startPoint x: 104, startPoint y: 276, endPoint x: 105, endPoint y: 282, distance: 5.5
click at [104, 277] on textarea at bounding box center [168, 268] width 246 height 136
click at [248, 330] on textarea at bounding box center [168, 268] width 246 height 136
click at [176, 318] on textarea at bounding box center [168, 268] width 246 height 136
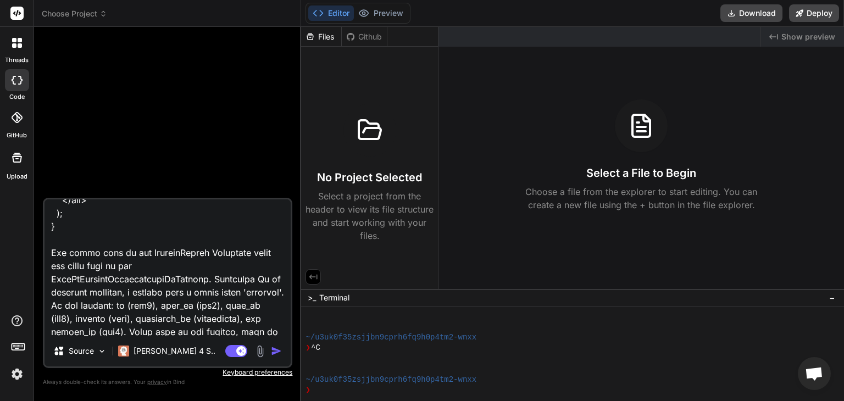
scroll to position [8088, 0]
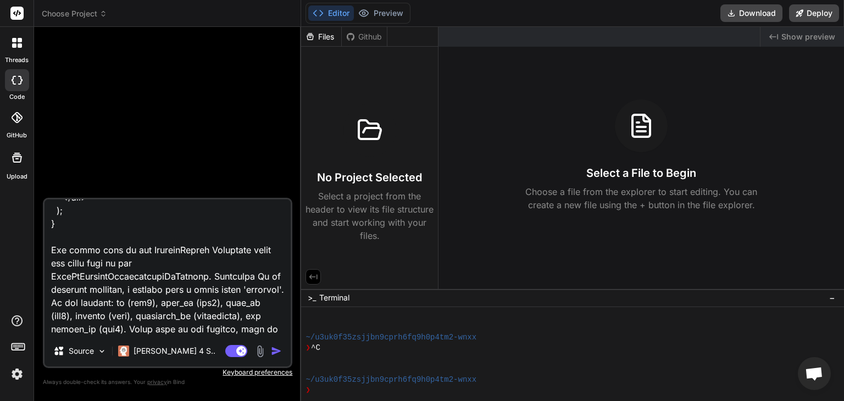
click at [214, 335] on textarea at bounding box center [168, 268] width 246 height 136
click at [186, 333] on textarea at bounding box center [168, 268] width 246 height 136
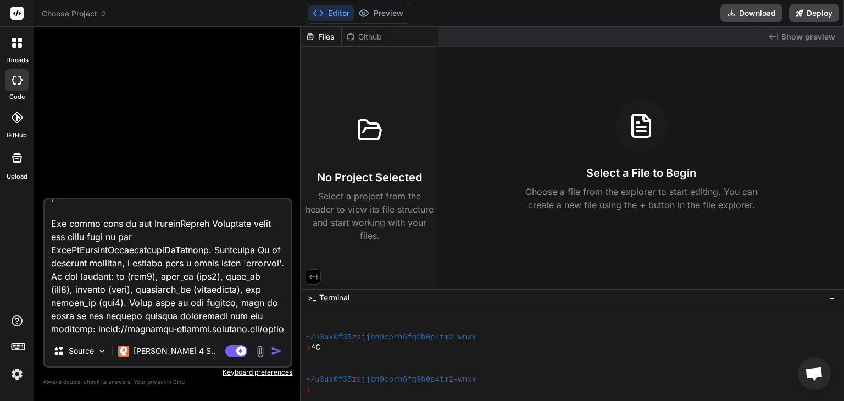
click at [165, 335] on textarea at bounding box center [168, 268] width 246 height 136
paste textarea "'use client' import React from "react"; import { useState, useEffect } from "re…"
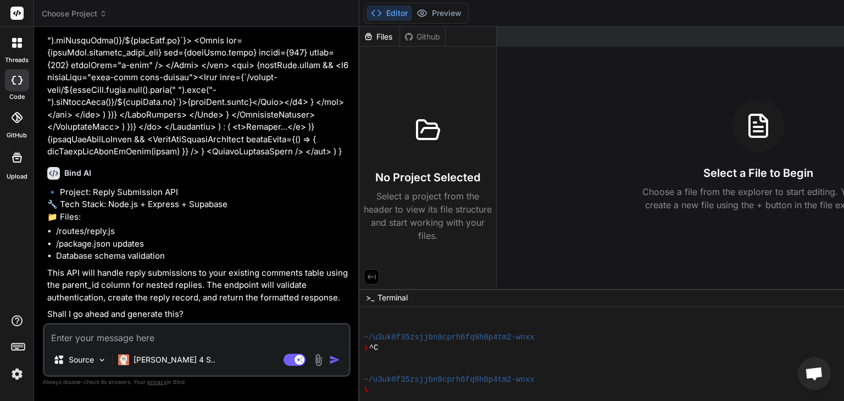
scroll to position [12254, 0]
click at [95, 267] on p "This API will handle reply submissions to your existing comments table using th…" at bounding box center [197, 285] width 301 height 37
click at [167, 333] on textarea at bounding box center [197, 335] width 304 height 20
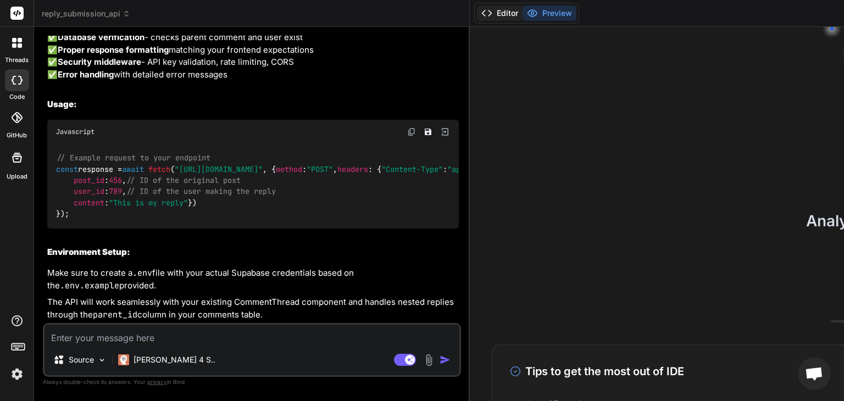
scroll to position [12863, 0]
click at [477, 14] on button "Editor" at bounding box center [500, 12] width 46 height 15
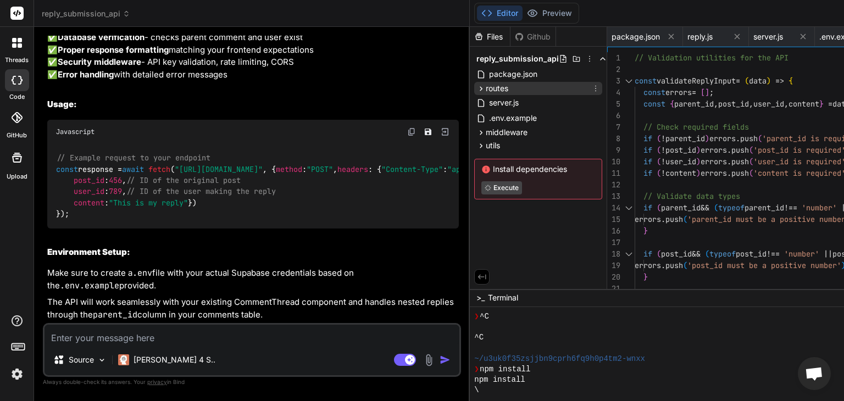
click at [476, 88] on icon at bounding box center [480, 88] width 9 height 9
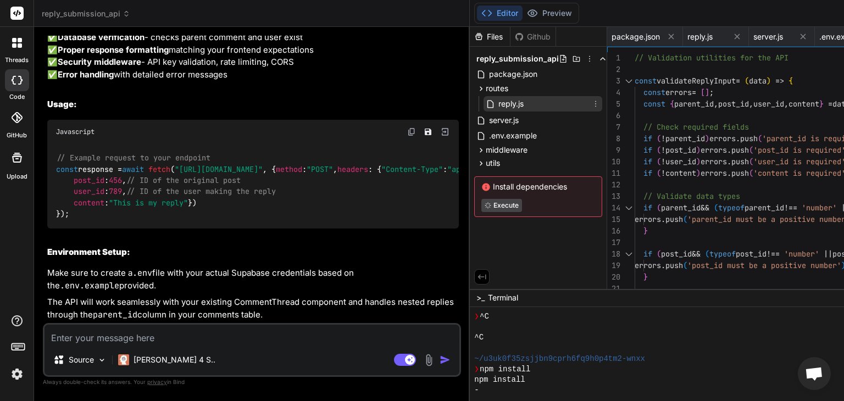
click at [497, 106] on span "reply.js" at bounding box center [510, 103] width 27 height 13
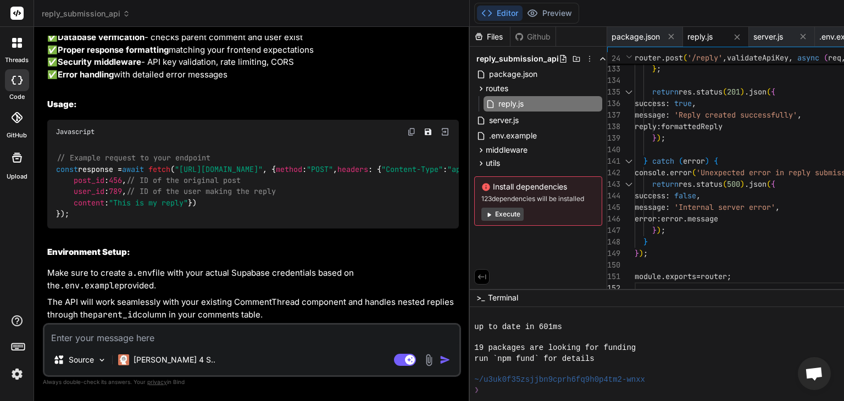
scroll to position [13057, 0]
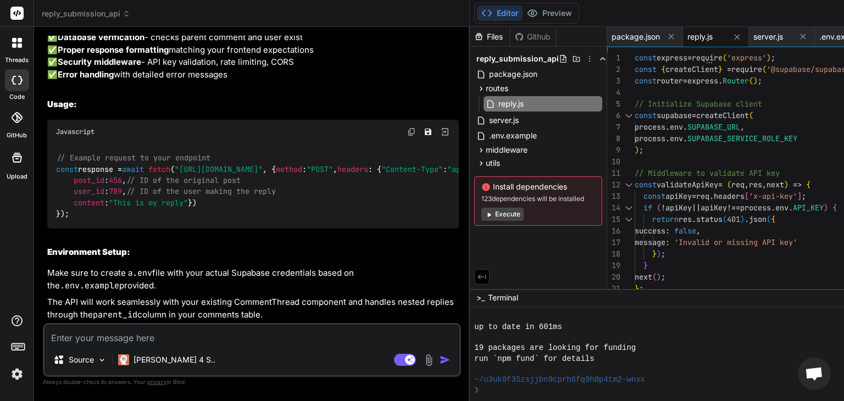
click at [200, 335] on textarea at bounding box center [252, 335] width 415 height 20
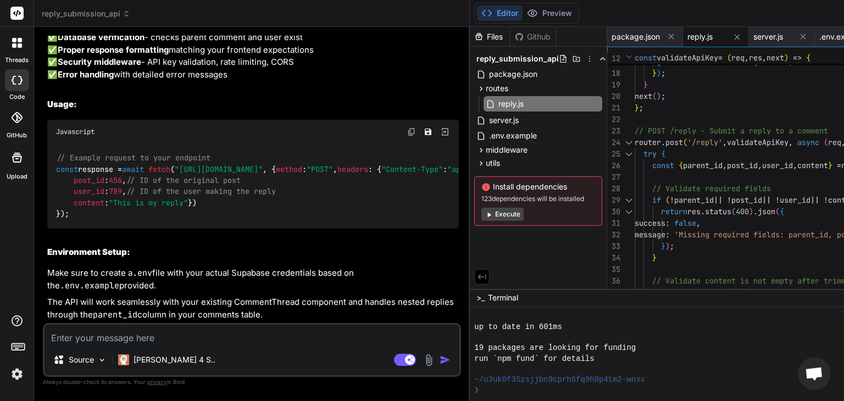
click at [135, 336] on textarea at bounding box center [252, 335] width 415 height 20
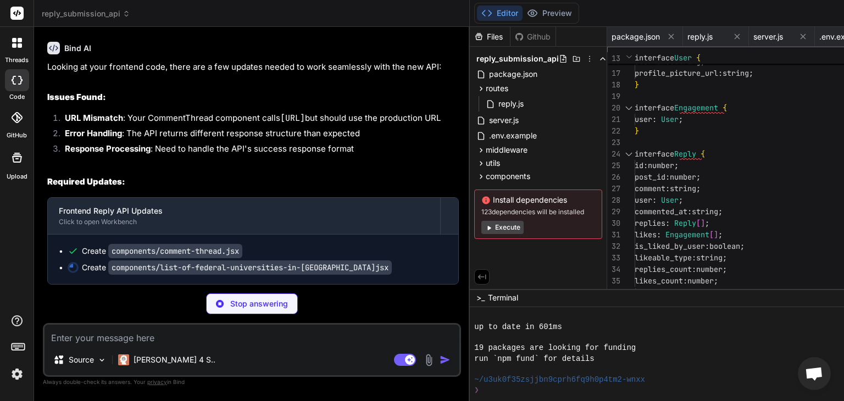
scroll to position [0, 215]
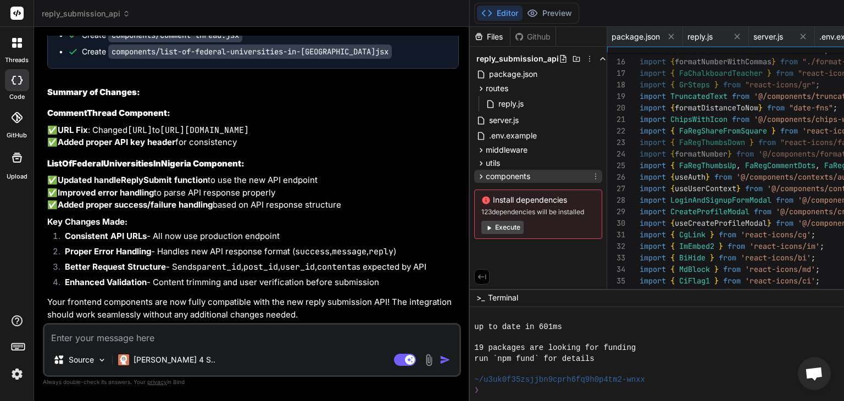
click at [476, 174] on icon at bounding box center [480, 176] width 9 height 9
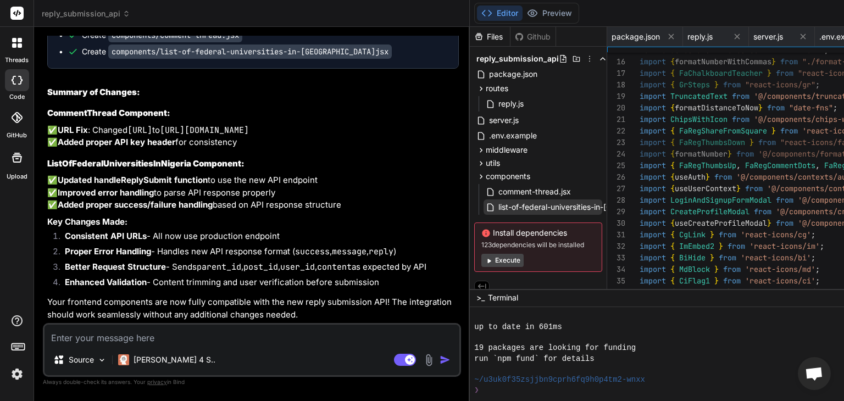
click at [497, 206] on span "list-of-federal-universities-in-[GEOGRAPHIC_DATA]jsx" at bounding box center [595, 207] width 196 height 13
click at [236, 149] on p "✅ URL Fix : Changed [URL] to [URL][DOMAIN_NAME] ✅ Added proper API key header f…" at bounding box center [253, 136] width 412 height 25
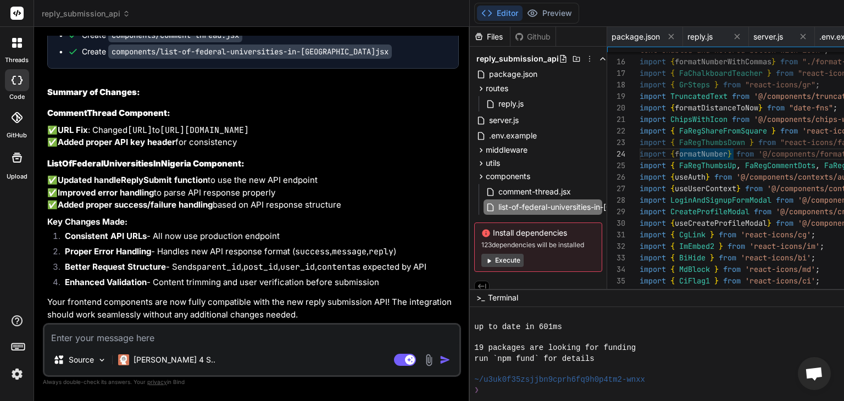
click at [211, 200] on div "Looking at your frontend code, there are a few updates needed to work seamlessl…" at bounding box center [253, 83] width 412 height 476
click at [244, 206] on p "✅ Updated handleReplySubmit function to use the new API endpoint ✅ Improved err…" at bounding box center [253, 192] width 412 height 37
click at [276, 230] on li "Consistent API URLs - All now use production endpoint" at bounding box center [257, 237] width 403 height 15
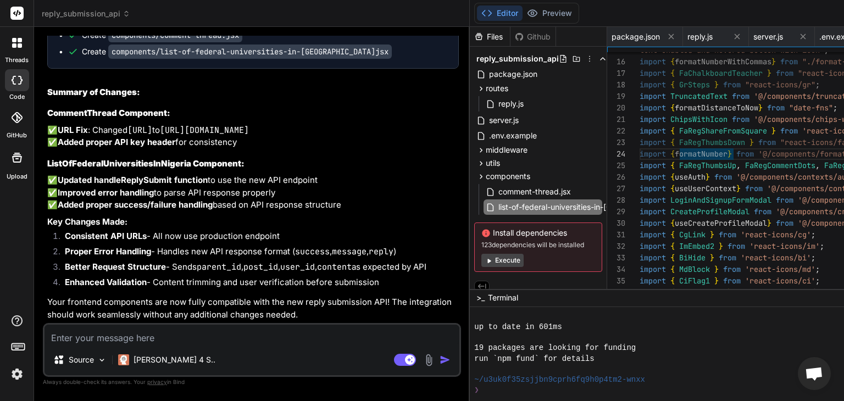
scroll to position [13766, 0]
click at [254, 230] on li "Consistent API URLs - All now use production endpoint" at bounding box center [257, 237] width 403 height 15
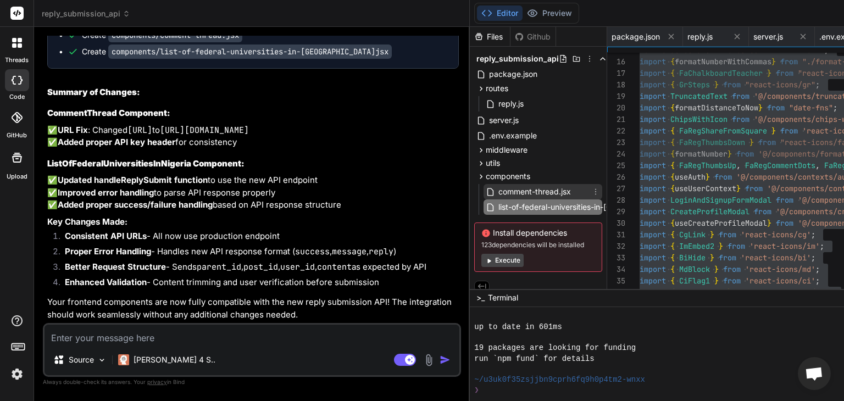
click at [497, 189] on span "comment-thread.jsx" at bounding box center [534, 191] width 75 height 13
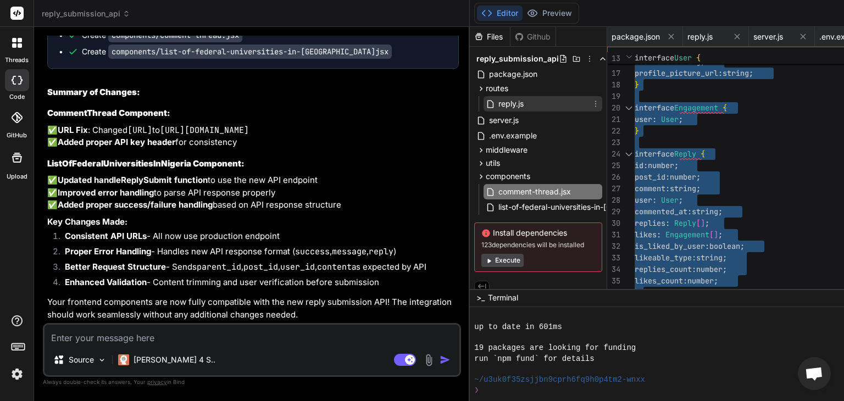
click at [497, 101] on span "reply.js" at bounding box center [510, 103] width 27 height 13
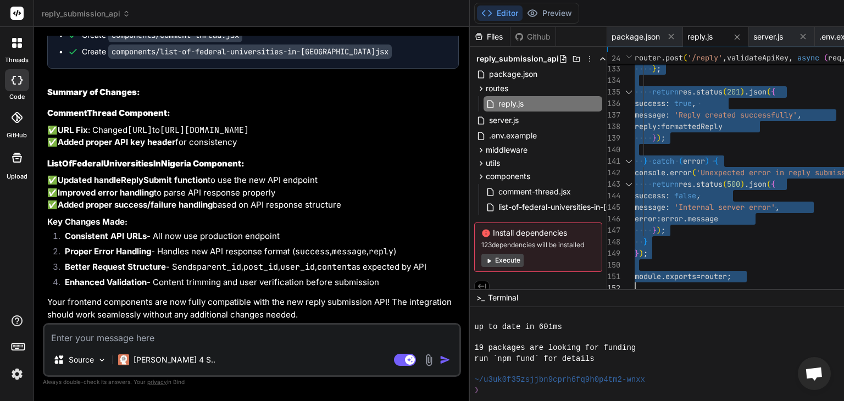
drag, startPoint x: 512, startPoint y: 224, endPoint x: 637, endPoint y: 279, distance: 136.1
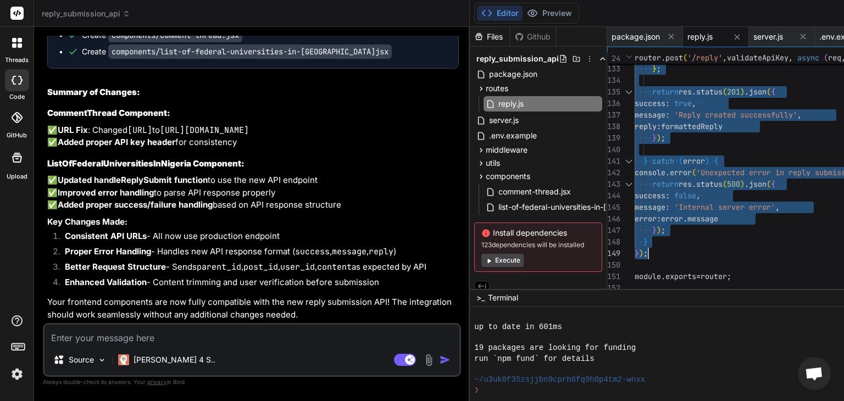
drag, startPoint x: 512, startPoint y: 204, endPoint x: 629, endPoint y: 252, distance: 125.9
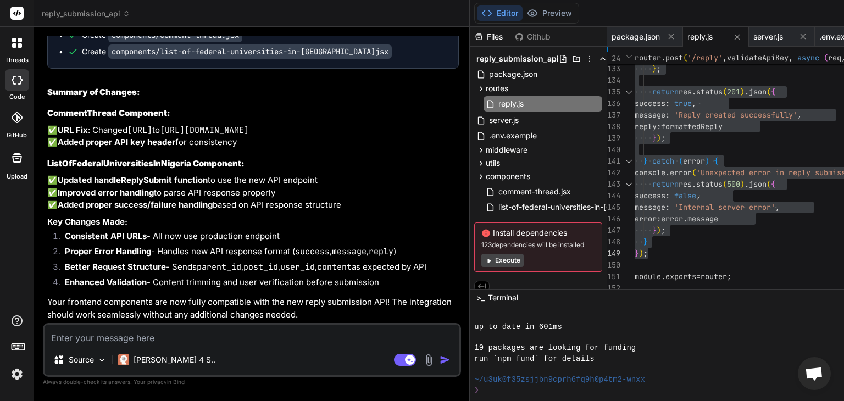
click at [185, 337] on textarea at bounding box center [252, 335] width 415 height 20
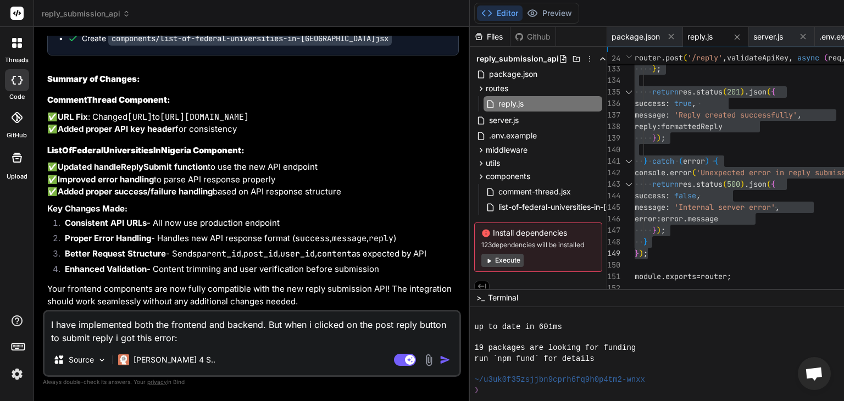
paste textarea "Error submitting reply: Error: Missing required fields: parent_id, post_id, use…"
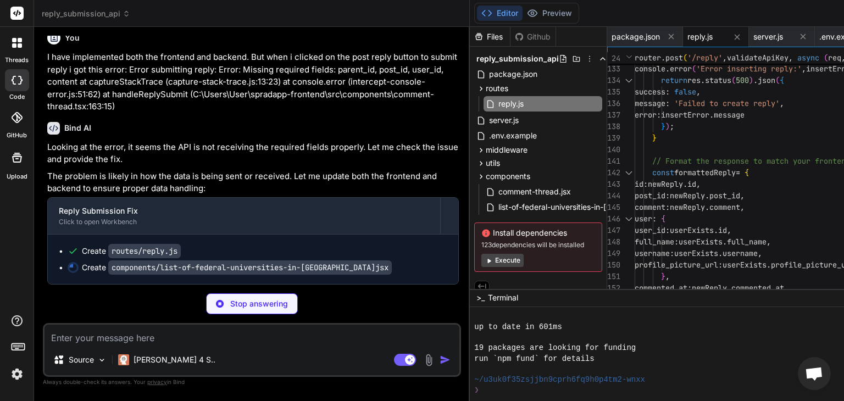
scroll to position [14097, 0]
type textarea "x"
type textarea "{loginAndSignUpModal && <LoginAndSignupFormModal closeModal={() => { setLoginAn…"
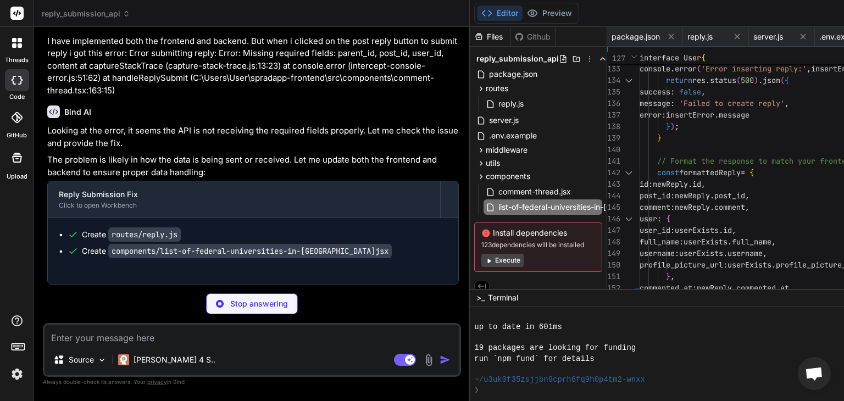
type textarea "x"
type textarea "SUPABASE_URL=your_supabase_url_here SUPABASE_SERVICE_ROLE_KEY=your_supabase_ser…"
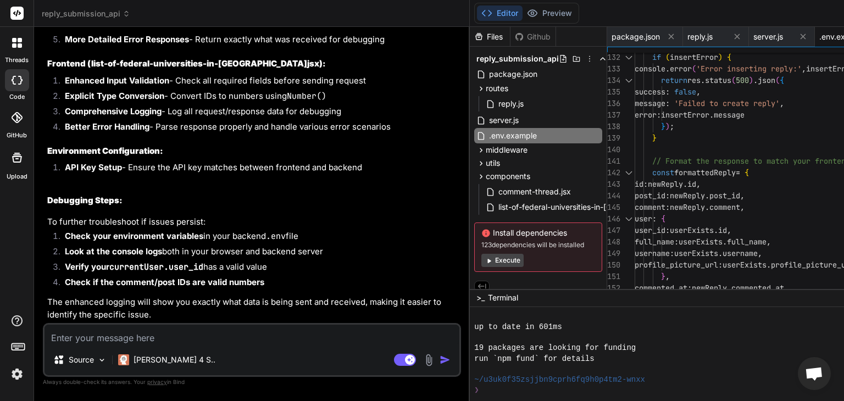
type textarea "x"
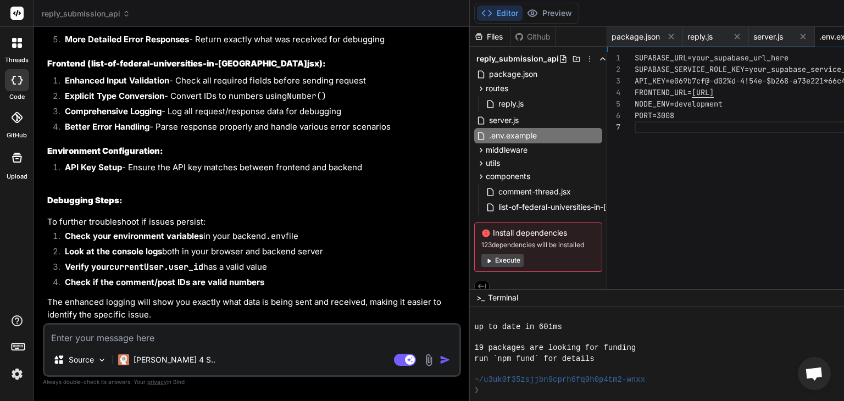
scroll to position [0, 208]
click at [497, 101] on span "reply.js" at bounding box center [510, 103] width 27 height 13
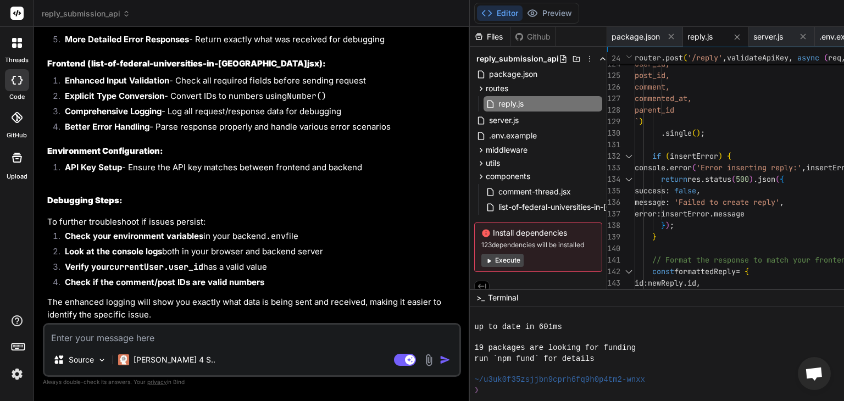
scroll to position [0, 0]
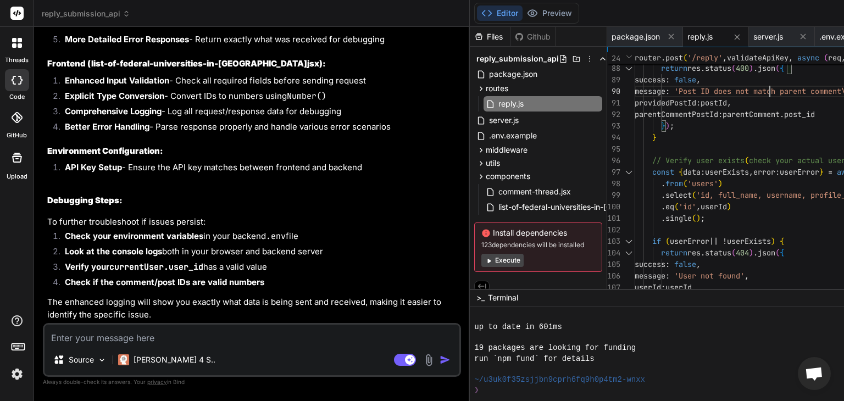
click at [645, 94] on div "error : userError ?. message message : 'User not found' , userId : userId , suc…" at bounding box center [847, 86] width 424 height 2054
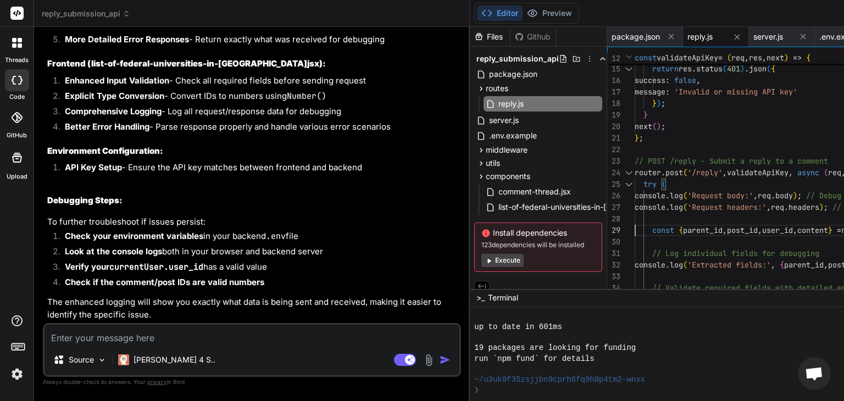
drag, startPoint x: 512, startPoint y: 174, endPoint x: 556, endPoint y: 226, distance: 68.2
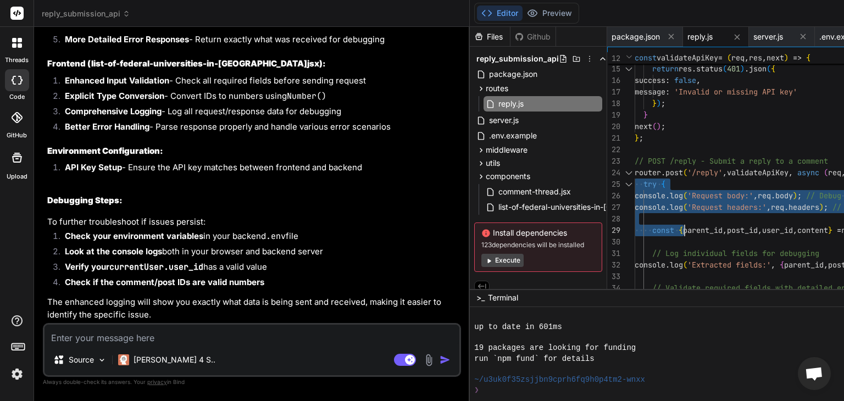
drag, startPoint x: 512, startPoint y: 176, endPoint x: 569, endPoint y: 227, distance: 76.3
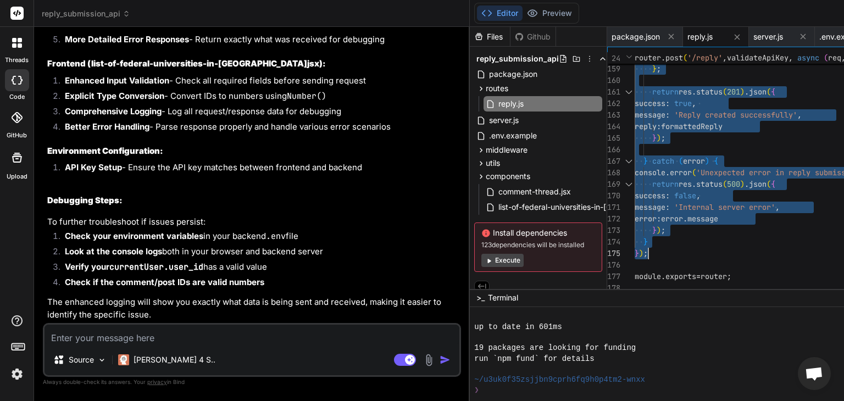
drag, startPoint x: 512, startPoint y: 165, endPoint x: 615, endPoint y: 251, distance: 133.8
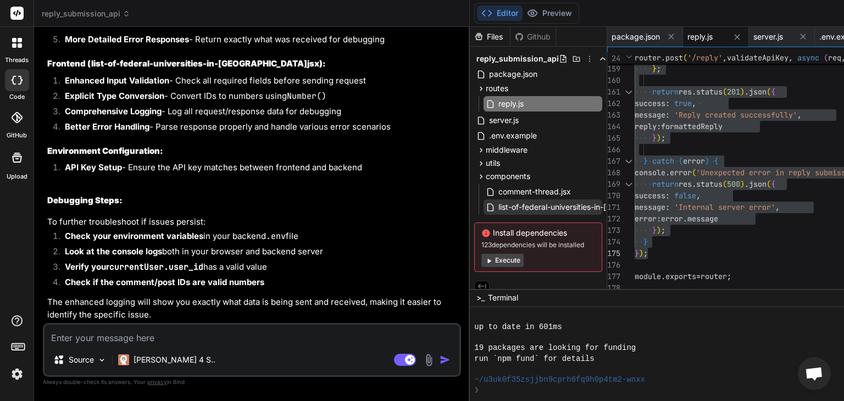
click at [497, 203] on span "list-of-federal-universities-in-[GEOGRAPHIC_DATA]jsx" at bounding box center [595, 207] width 196 height 13
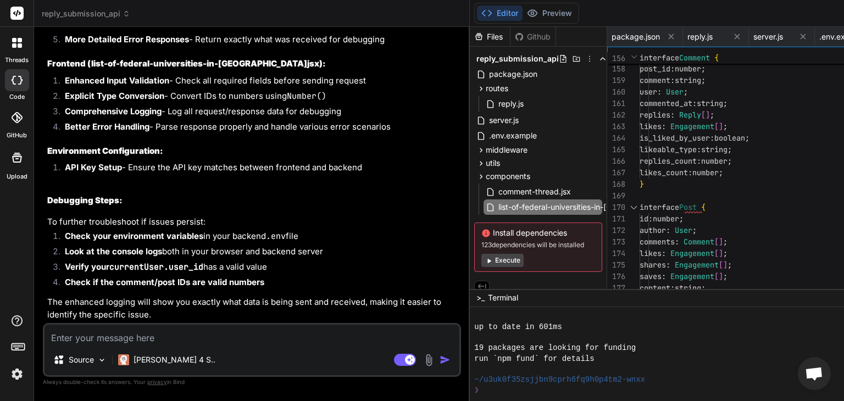
type textarea "'use client' import React from "react"; import { useState, useEffect } from "re…"
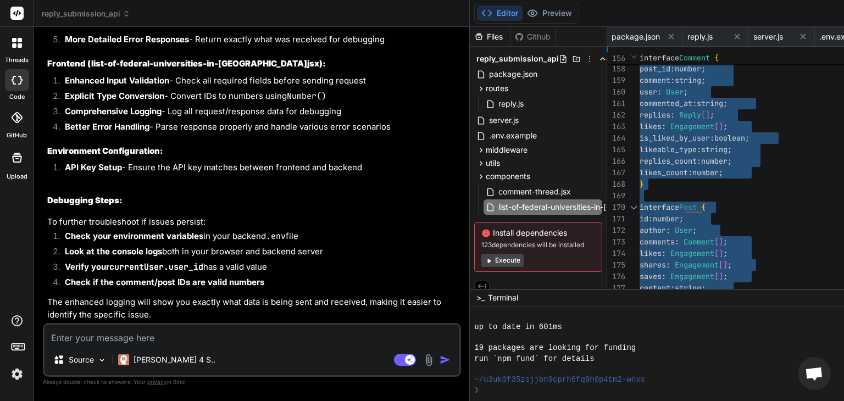
click at [186, 337] on textarea at bounding box center [252, 335] width 415 height 20
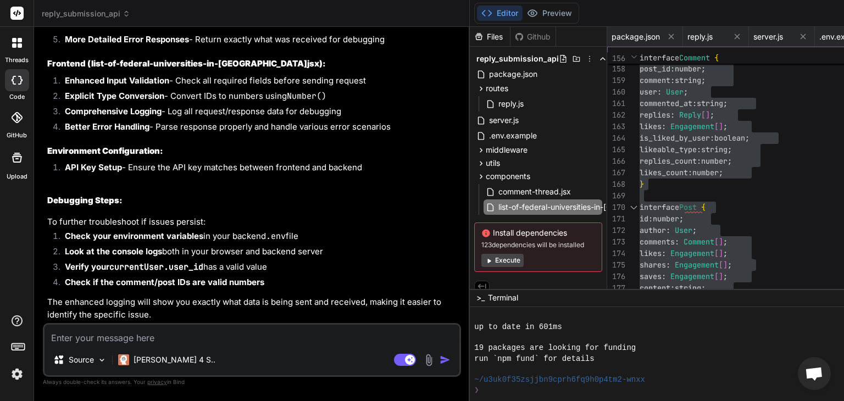
type textarea "I"
type textarea "x"
type textarea "I"
type textarea "x"
type textarea "I s"
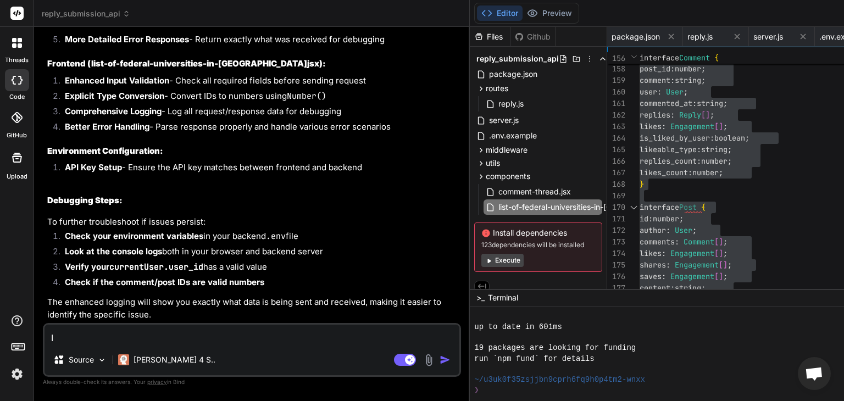
type textarea "x"
type textarea "I sa"
type textarea "x"
type textarea "I s"
type textarea "x"
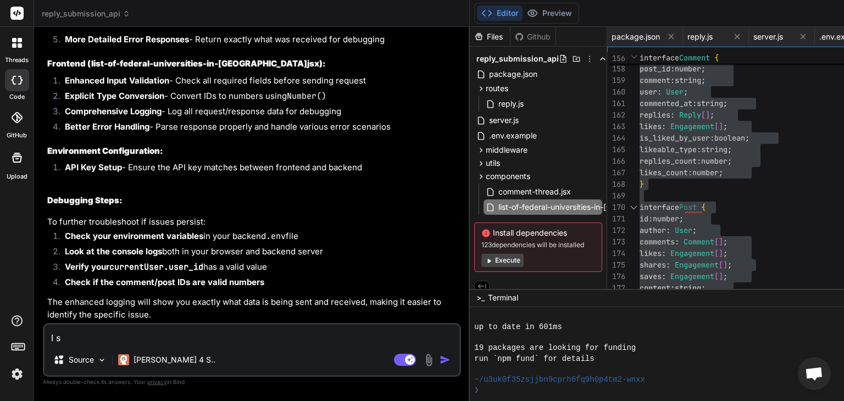
type textarea "I"
type textarea "x"
type textarea "I"
type textarea "x"
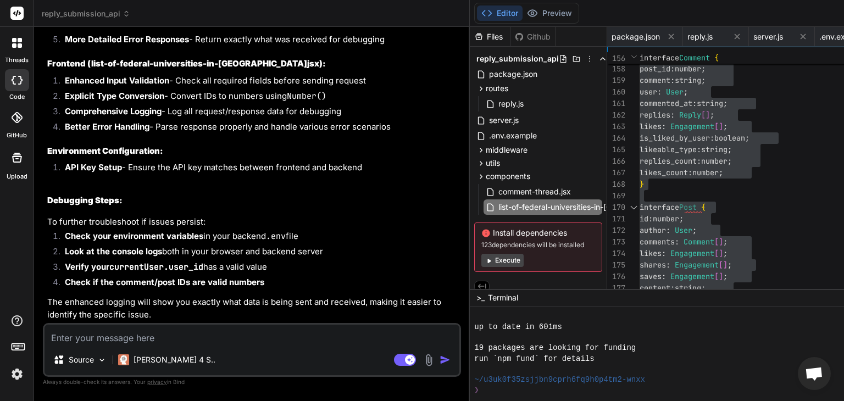
type textarea "I"
type textarea "x"
type textarea "Im"
type textarea "x"
type textarea "Imp"
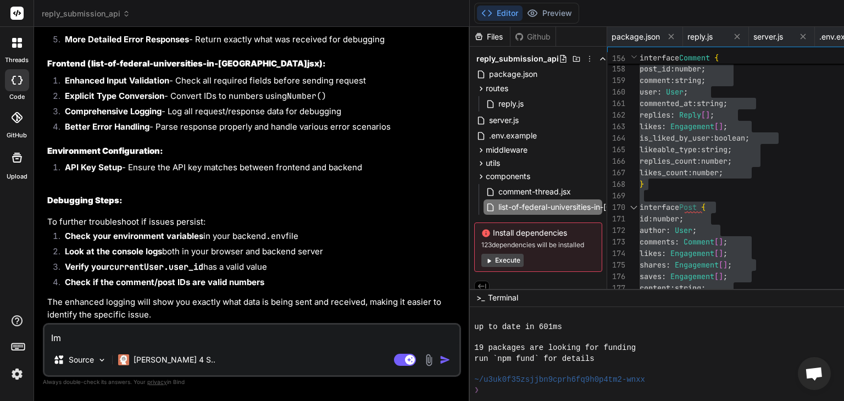
type textarea "x"
type textarea "Impl"
type textarea "x"
type textarea "Implm"
type textarea "x"
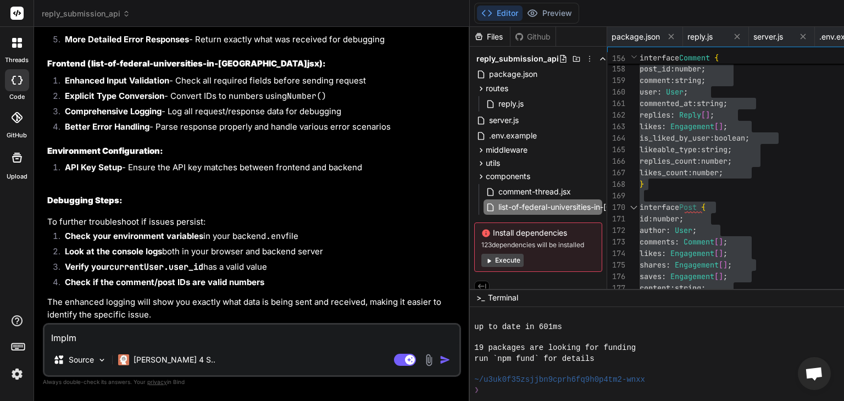
type textarea "Impl"
type textarea "x"
type textarea "Imple"
type textarea "x"
type textarea "Implem"
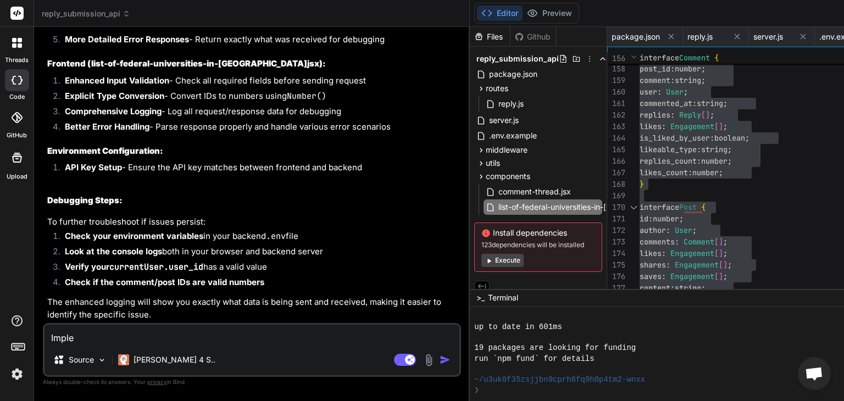
type textarea "x"
type textarea "Impleme"
type textarea "x"
type textarea "Implemen"
type textarea "x"
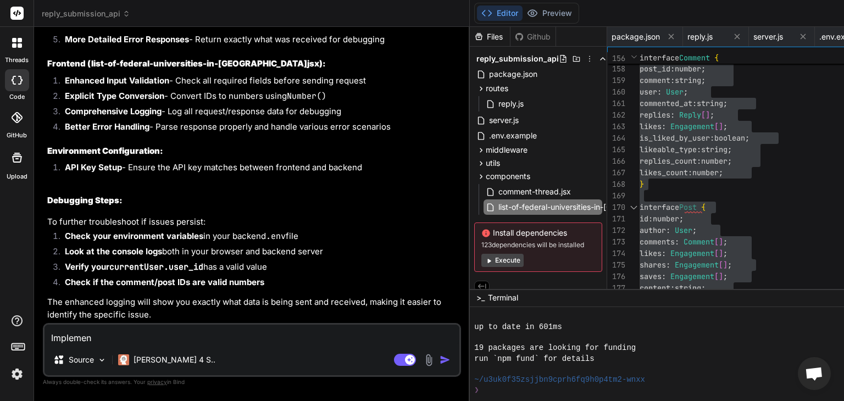
type textarea "Implement"
type textarea "x"
type textarea "Implemente"
type textarea "x"
type textarea "Implemented"
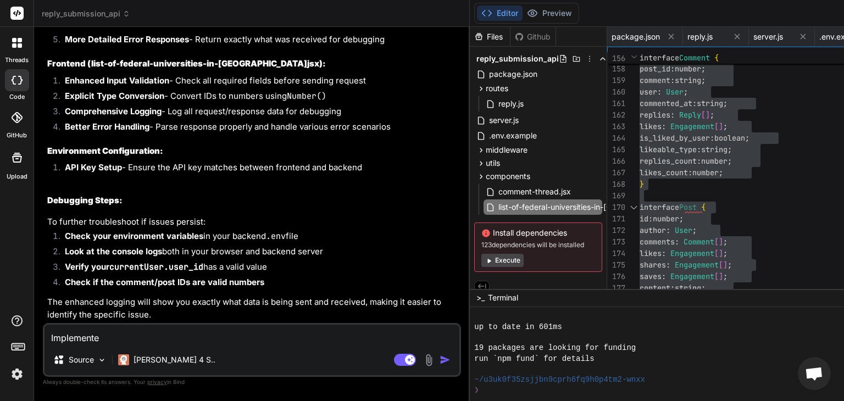
type textarea "x"
type textarea "Implemented"
type textarea "x"
type textarea "Implemented a"
type textarea "x"
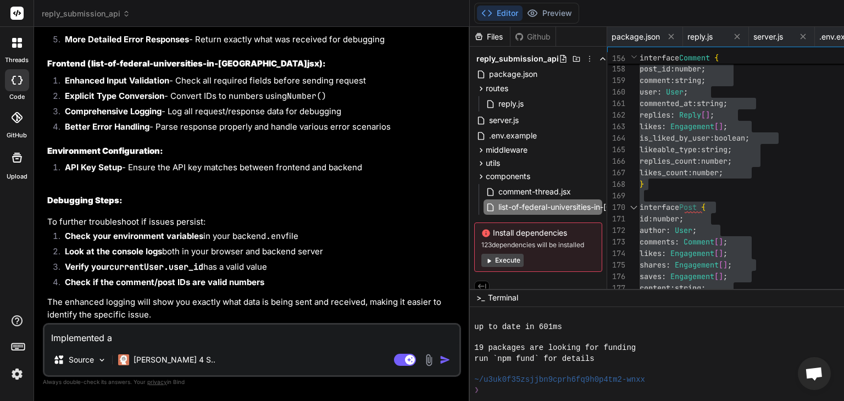
type textarea "Implemented an"
type textarea "x"
type textarea "Implemented and"
type textarea "x"
type textarea "Implemented and"
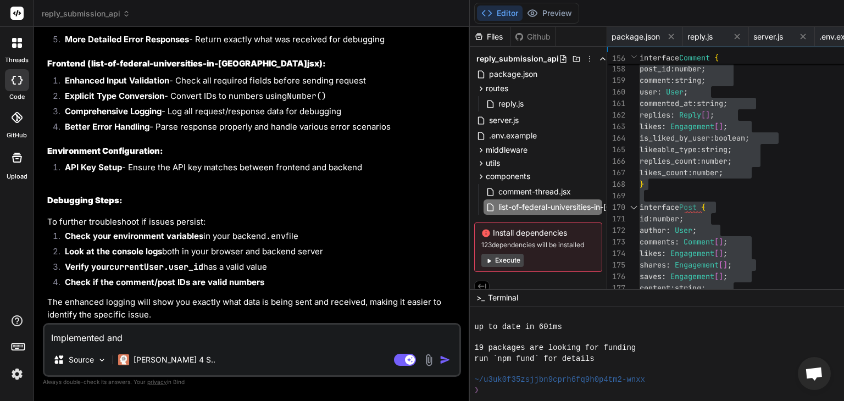
type textarea "x"
type textarea "Implemented and i"
type textarea "x"
type textarea "Implemented and i"
type textarea "x"
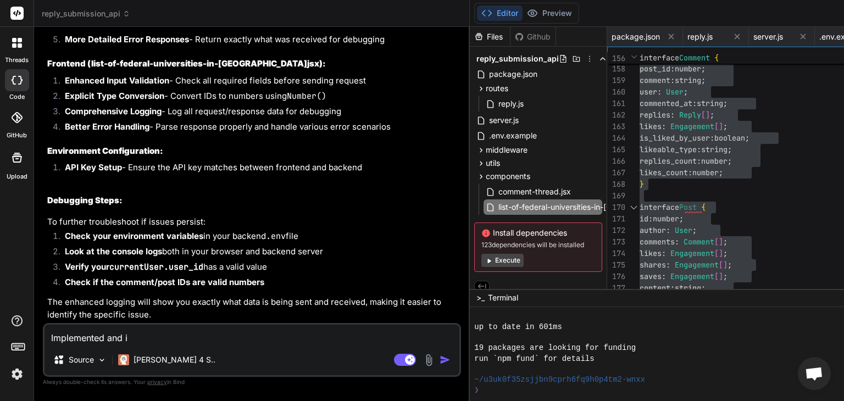
type textarea "Implemented and i d"
type textarea "x"
type textarea "Implemented and i di"
type textarea "x"
type textarea "Implemented and i dis"
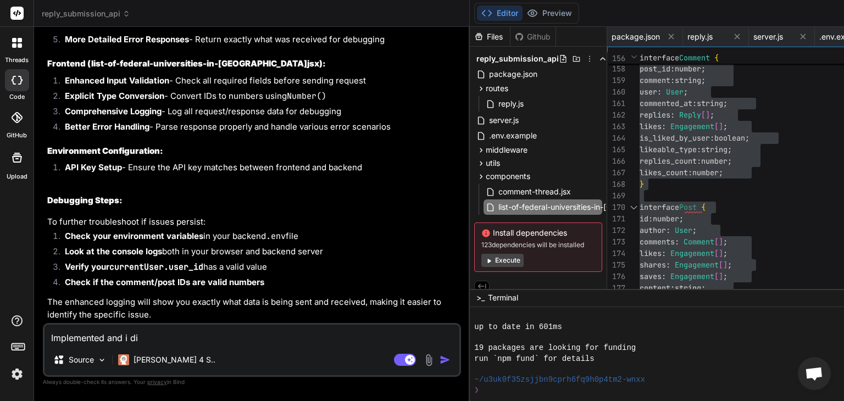
type textarea "x"
type textarea "Implemented and i disc"
type textarea "x"
type textarea "Implemented and i disco"
type textarea "x"
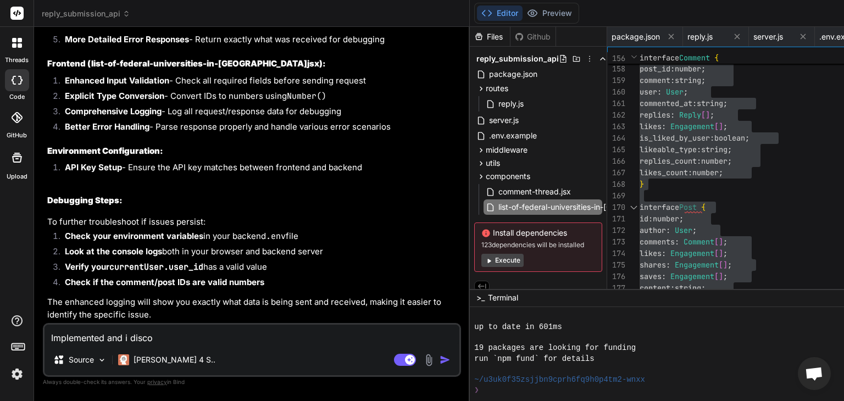
type textarea "Implemented and i discov"
type textarea "x"
type textarea "Implemented and i discove"
type textarea "x"
type textarea "Implemented and i discover"
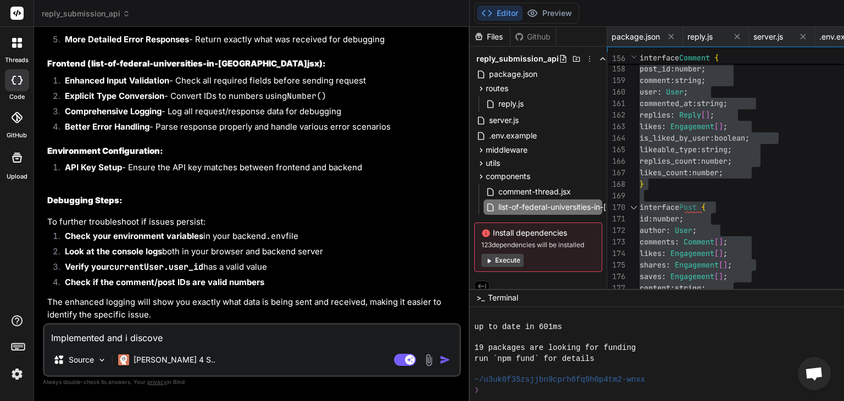
type textarea "x"
type textarea "Implemented and i discovere"
type textarea "x"
type textarea "Implemented and i discovered"
type textarea "x"
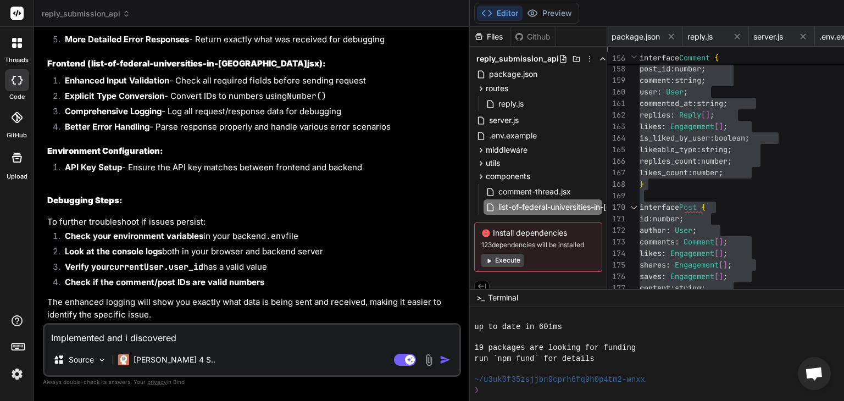
type textarea "Implemented and i discovered"
type textarea "x"
type textarea "Implemented and i discovered t"
type textarea "x"
type textarea "Implemented and i discovered th"
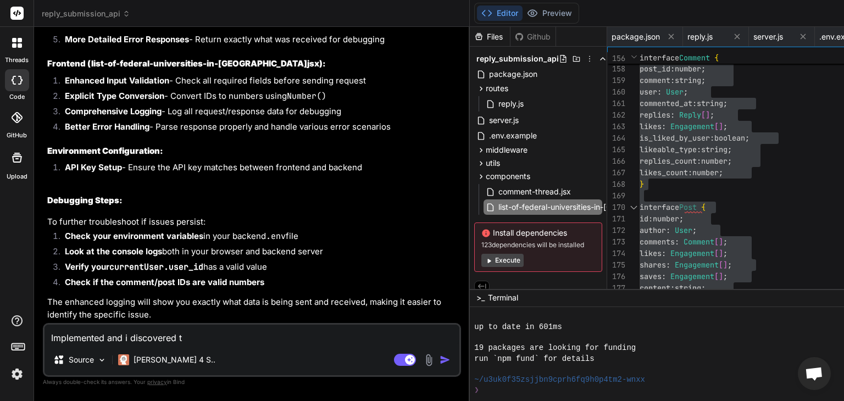
type textarea "x"
type textarea "Implemented and i discovered tha"
type textarea "x"
type textarea "Implemented and i discovered that"
type textarea "x"
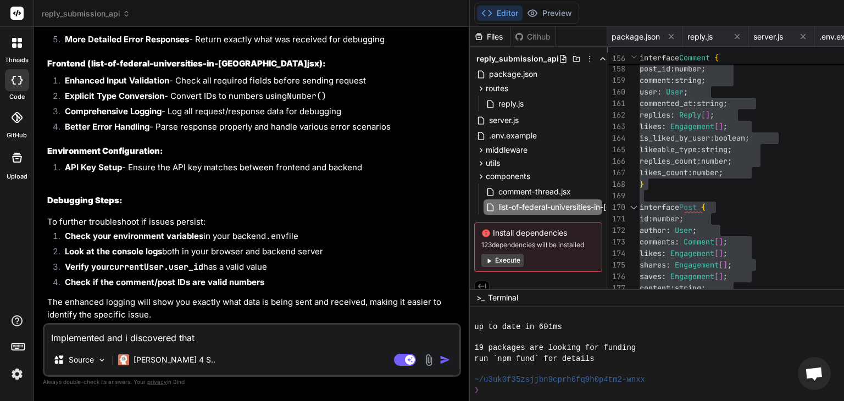
type textarea "Implemented and i discovered that"
type textarea "x"
type textarea "Implemented and i discovered that p"
type textarea "x"
type textarea "Implemented and i discovered that pos"
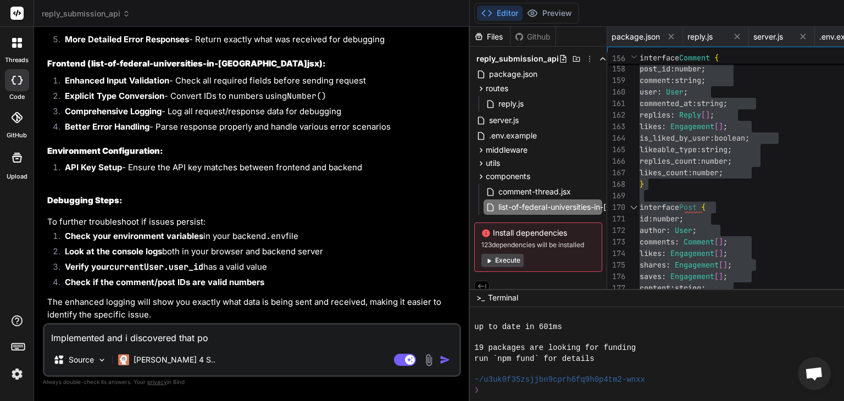
type textarea "x"
type textarea "Implemented and i discovered that post"
type textarea "x"
type textarea "Implemented and i discovered that postI"
type textarea "x"
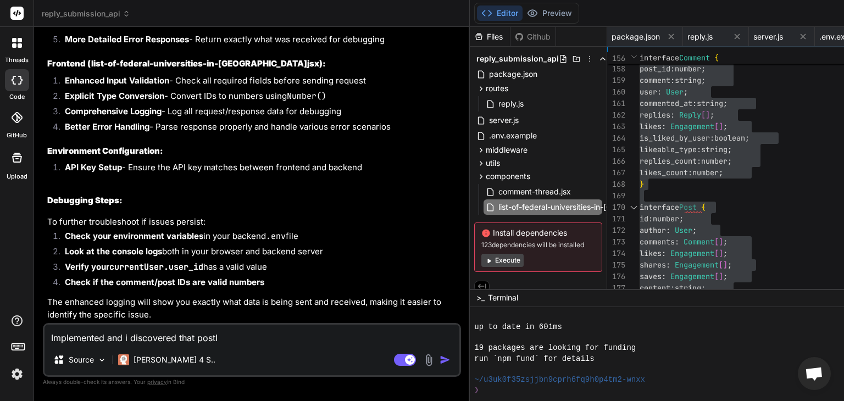
type textarea "Implemented and i discovered that postId"
type textarea "x"
type textarea "Implemented and i discovered that postId"
type textarea "x"
type textarea "Implemented and i discovered that postId i"
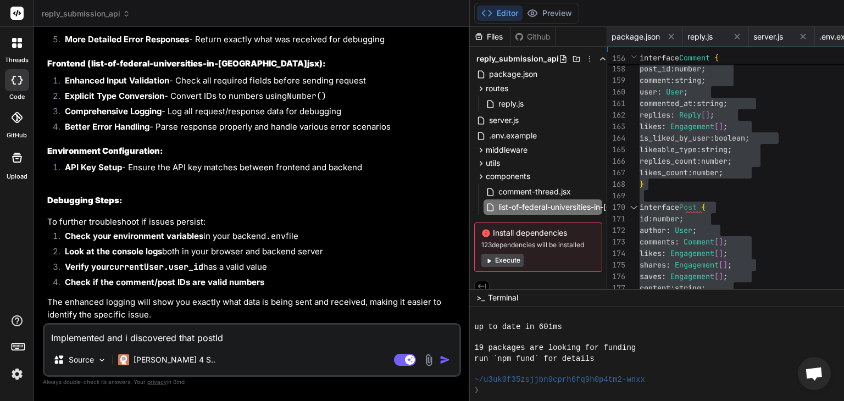
type textarea "x"
type textarea "Implemented and i discovered that postId is"
type textarea "x"
type textarea "Implemented and i discovered that postId is"
type textarea "x"
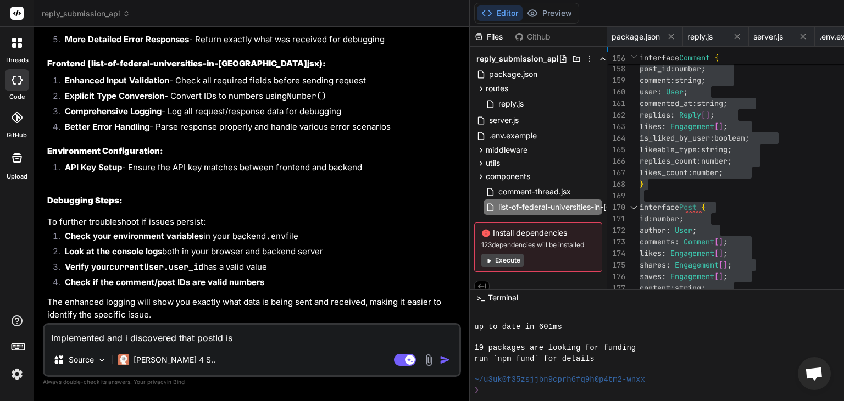
type textarea "Implemented and i discovered that postId is t"
type textarea "x"
type textarea "Implemented and i discovered that postId is th"
type textarea "x"
type textarea "Implemented and i discovered that postId is the"
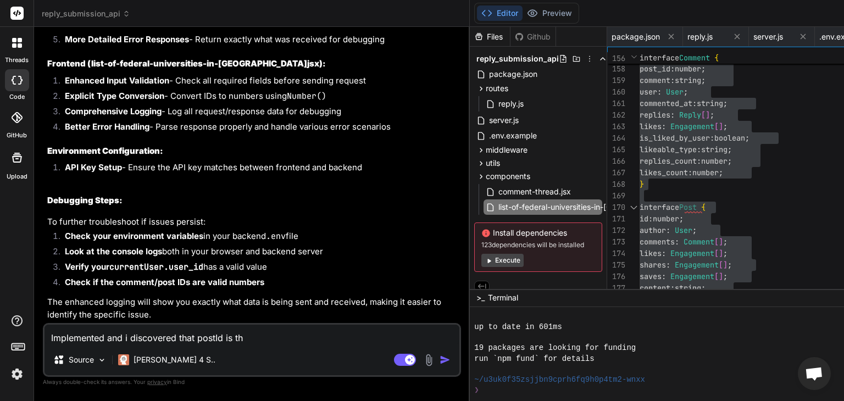
type textarea "x"
type textarea "Implemented and i discovered that postId is the"
type textarea "x"
type textarea "Implemented and i discovered that postId is the m"
type textarea "x"
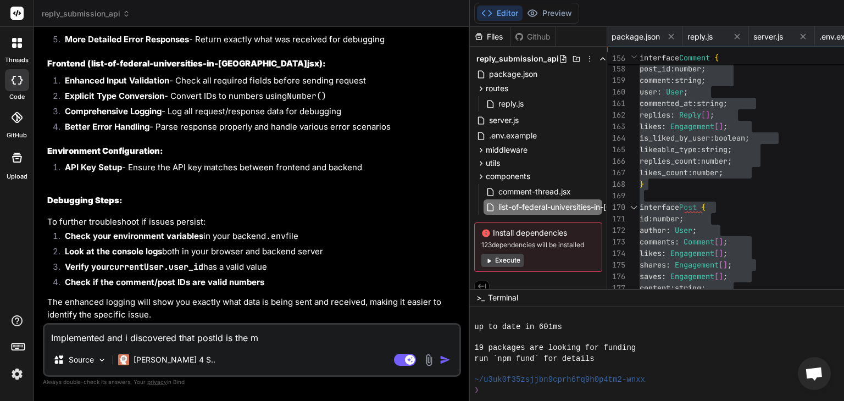
type textarea "Implemented and i discovered that postId is the mi"
type textarea "x"
type textarea "Implemented and i discovered that postId is the mis"
type textarea "x"
type textarea "Implemented and i discovered that postId is the miss"
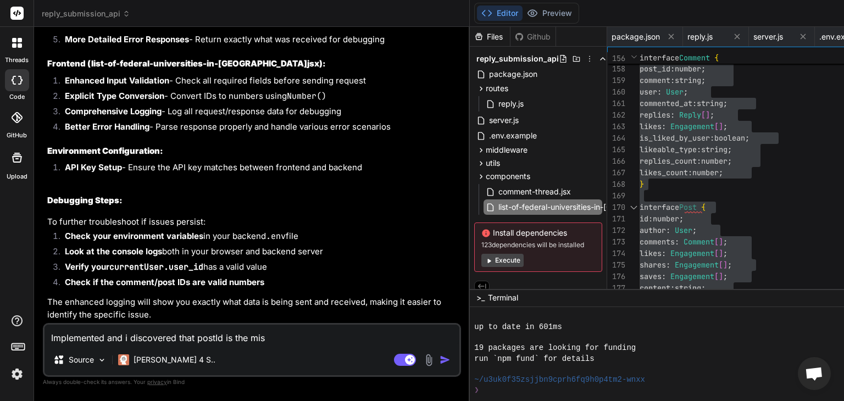
type textarea "x"
type textarea "Implemented and i discovered that postId is the missi"
type textarea "x"
type textarea "Implemented and i discovered that postId is the missin"
type textarea "x"
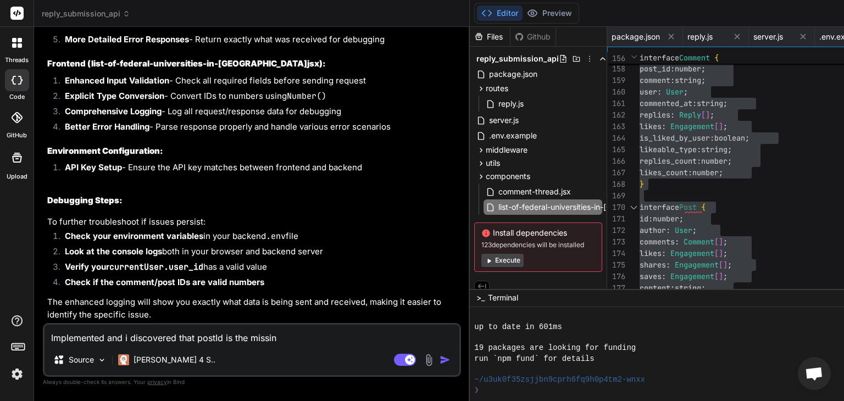
type textarea "Implemented and i discovered that postId is the missing"
type textarea "x"
type textarea "Implemented and i discovered that postId is the missing"
type textarea "x"
type textarea "Implemented and i discovered that postId is the missing r"
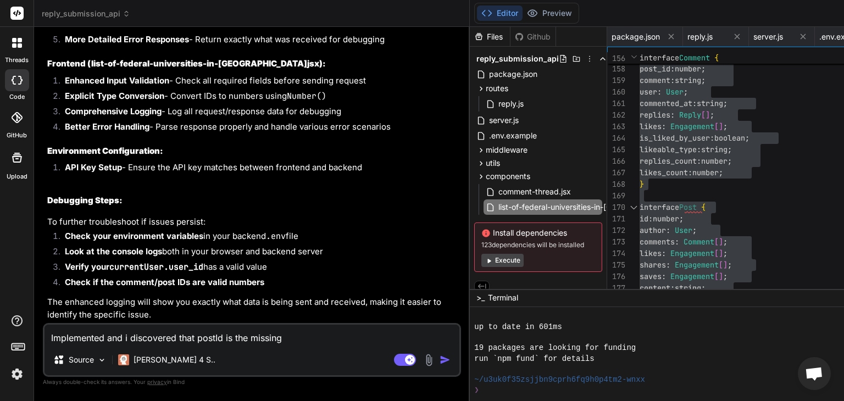
type textarea "x"
type textarea "Implemented and i discovered that postId is the missing re"
type textarea "x"
type textarea "Implemented and i discovered that postId is the missing req"
type textarea "x"
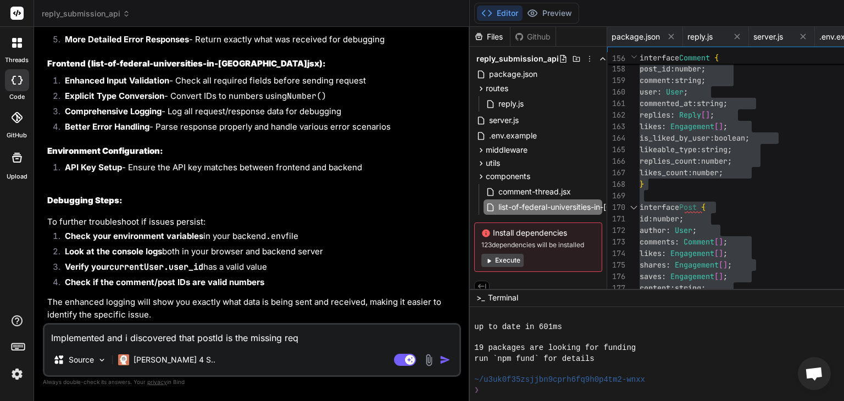
type textarea "Implemented and i discovered that postId is the missing requ"
type textarea "x"
type textarea "Implemented and i discovered that postId is the missing requi"
type textarea "x"
type textarea "Implemented and i discovered that postId is the missing requir"
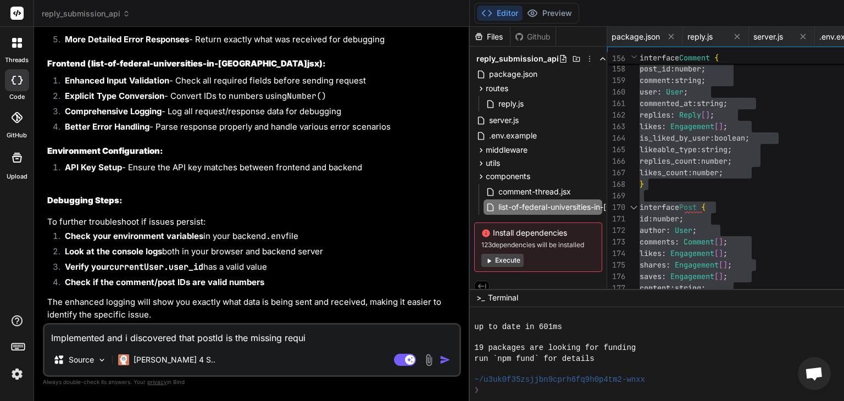
type textarea "x"
type textarea "Implemented and i discovered that postId is the missing require"
type textarea "x"
type textarea "Implemented and i discovered that postId is the missing required"
type textarea "x"
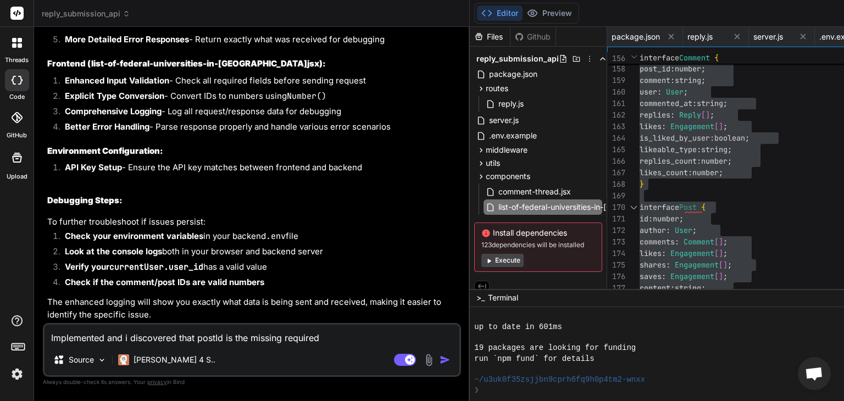
type textarea "Implemented and i discovered that postId is the missing required"
type textarea "x"
type textarea "Implemented and i discovered that postId is the missing required f"
type textarea "x"
type textarea "Implemented and i discovered that postId is the missing required fi"
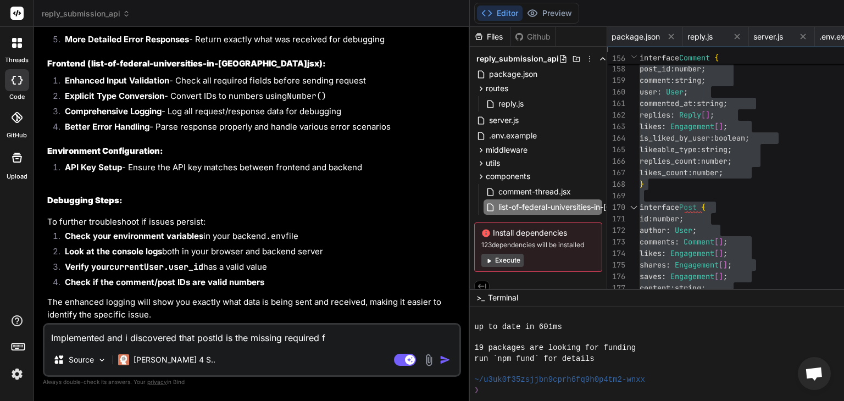
type textarea "x"
type textarea "Implemented and i discovered that postId is the missing required fie"
type textarea "x"
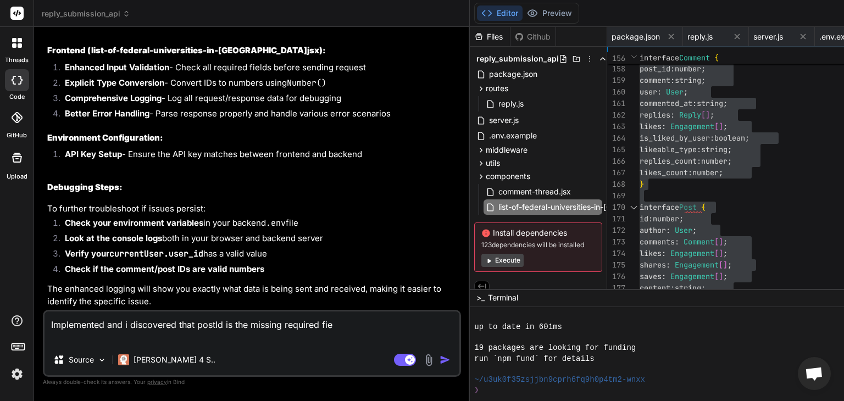
type textarea "Implemented and i discovered that postId is the missing required fiel"
type textarea "x"
type textarea "Implemented and i discovered that postId is the missing required field"
type textarea "x"
type textarea "Implemented and i discovered that postId is the missing required field."
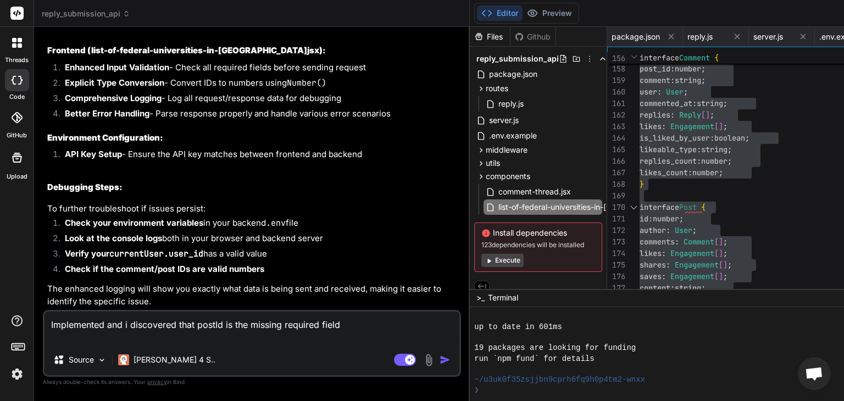
type textarea "x"
type textarea "Implemented and i discovered that postId is the missing required field."
type textarea "x"
type textarea "Implemented and i discovered that postId is the missing required field. M"
type textarea "x"
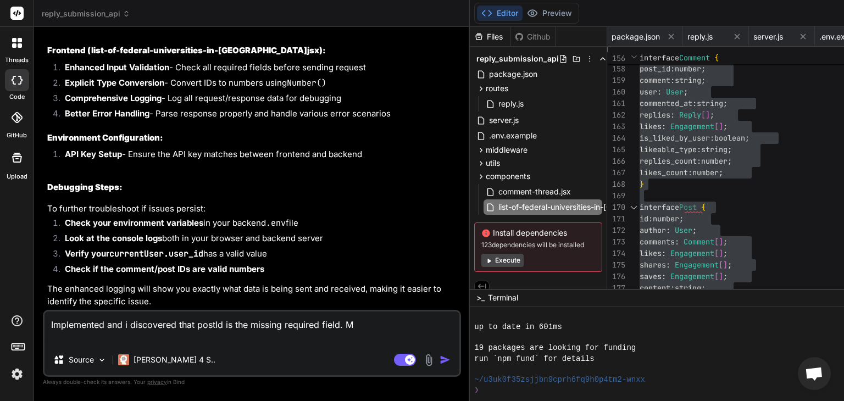
type textarea "Implemented and i discovered that postId is the missing required field. Me"
type textarea "x"
type textarea "Implemented and i discovered that postId is the missing required field. Mea"
type textarea "x"
type textarea "Implemented and i discovered that postId is the missing required field. Mean"
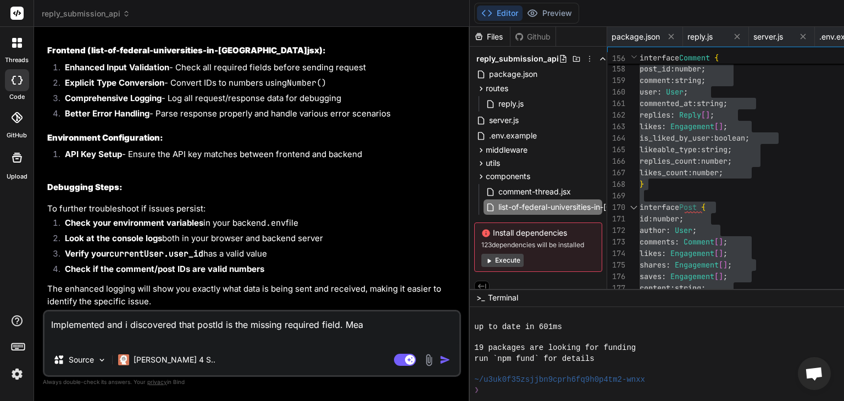
type textarea "x"
type textarea "Implemented and i discovered that postId is the missing required field. Meanw"
type textarea "x"
type textarea "Implemented and i discovered that postId is the missing required field. Meanwh"
type textarea "x"
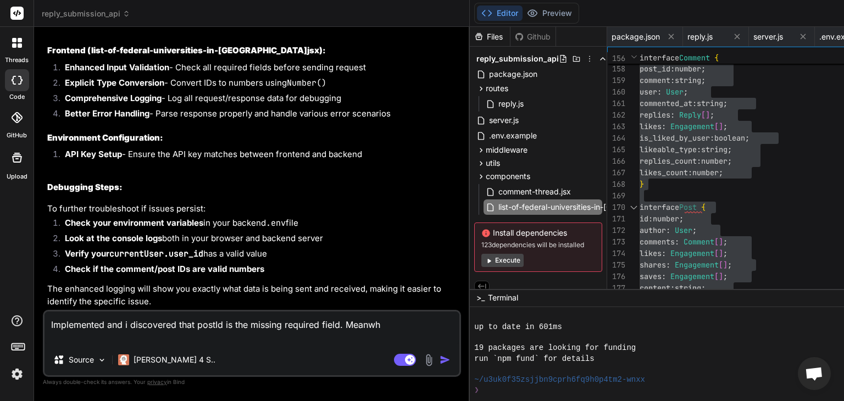
type textarea "Implemented and i discovered that postId is the missing required field. Meanwhi"
type textarea "x"
type textarea "Implemented and i discovered that postId is the missing required field. Meanwhil"
type textarea "x"
type textarea "Implemented and i discovered that postId is the missing required field. Meanwhi…"
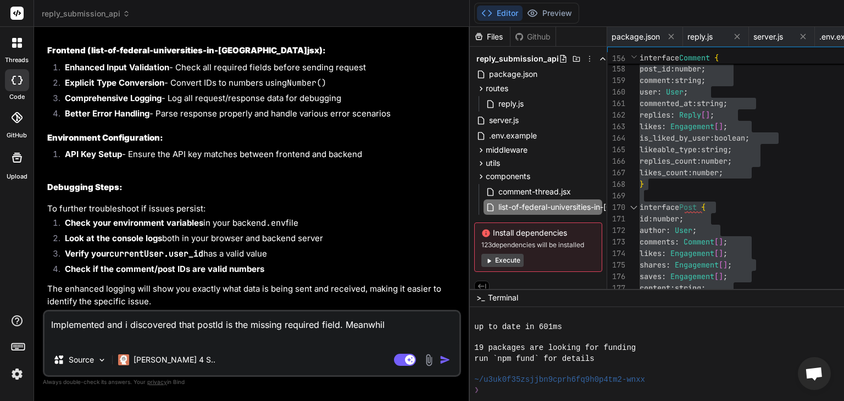
type textarea "x"
type textarea "Implemented and i discovered that postId is the missing required field. Meanwhi…"
type textarea "x"
type textarea "Implemented and i discovered that postId is the missing required field. Meanwhi…"
type textarea "x"
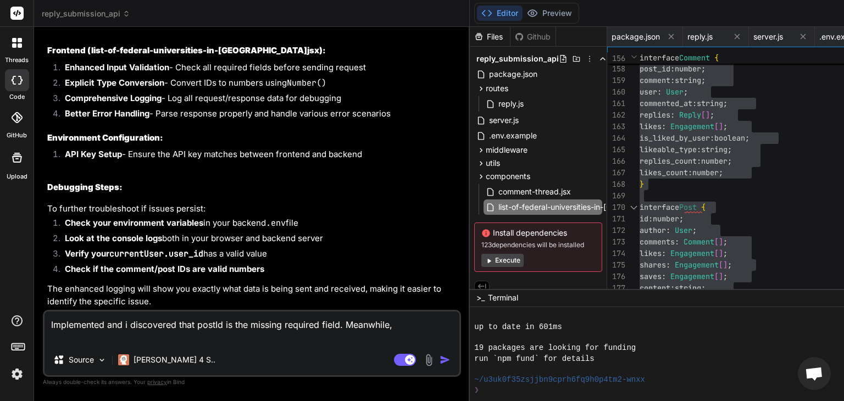
type textarea "Implemented and i discovered that postId is the missing required field. Meanwhi…"
type textarea "x"
type textarea "Implemented and i discovered that postId is the missing required field. Meanwhi…"
type textarea "x"
type textarea "Implemented and i discovered that postId is the missing required field. Meanwhi…"
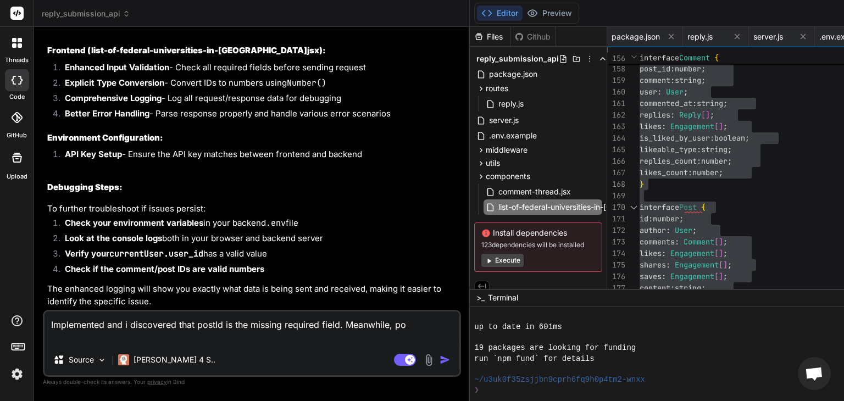
type textarea "x"
type textarea "Implemented and i discovered that postId is the missing required field. Meanwhi…"
type textarea "x"
type textarea "Implemented and i discovered that postId is the missing required field. Meanwhi…"
type textarea "x"
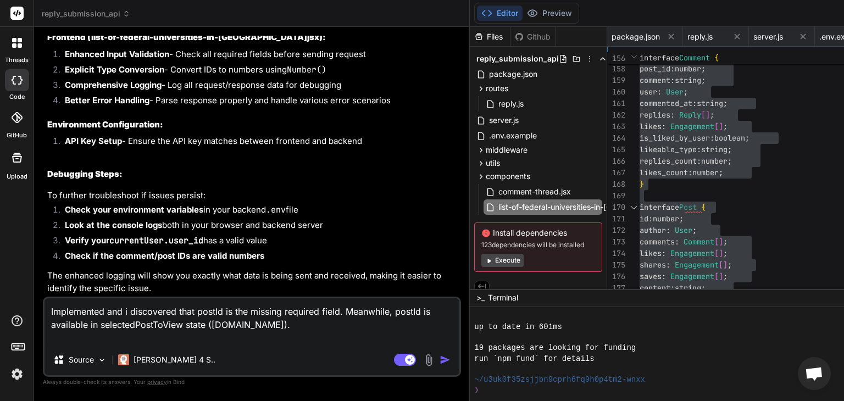
click at [193, 341] on textarea "Implemented and i discovered that postId is the missing required field. Meanwhi…" at bounding box center [252, 321] width 415 height 46
click at [165, 340] on textarea "Implemented and i discovered that postId is the missing required field. Meanwhi…" at bounding box center [252, 321] width 415 height 46
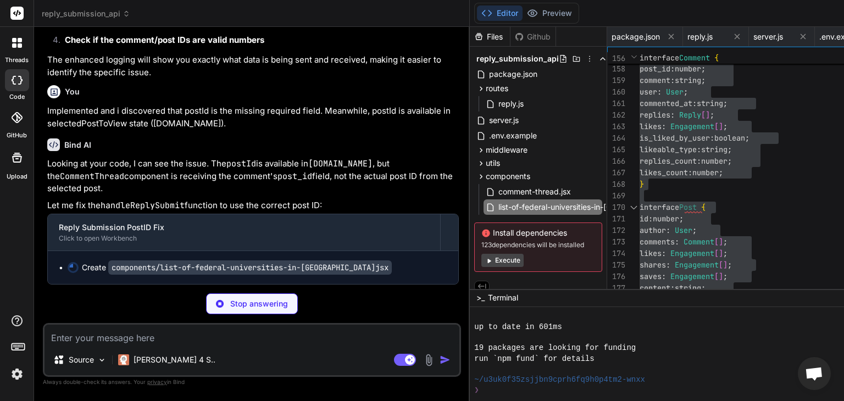
scroll to position [14802, 0]
click at [136, 180] on p "Looking at your code, I can see the issue. The postId is available in selectedP…" at bounding box center [253, 176] width 412 height 37
click at [138, 138] on div "Bind AI" at bounding box center [253, 144] width 412 height 13
click at [113, 163] on p "Looking at your code, I can see the issue. The postId is available in selectedP…" at bounding box center [253, 176] width 412 height 37
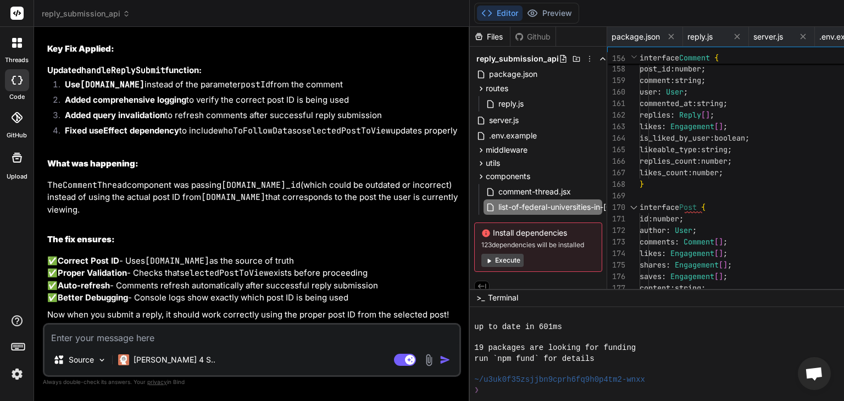
click at [220, 184] on div "Looking at your code, I can see the issue. The postId is available in selectedP…" at bounding box center [253, 109] width 412 height 423
click at [231, 109] on li "Added comprehensive logging to verify the correct post ID is being used" at bounding box center [257, 101] width 403 height 15
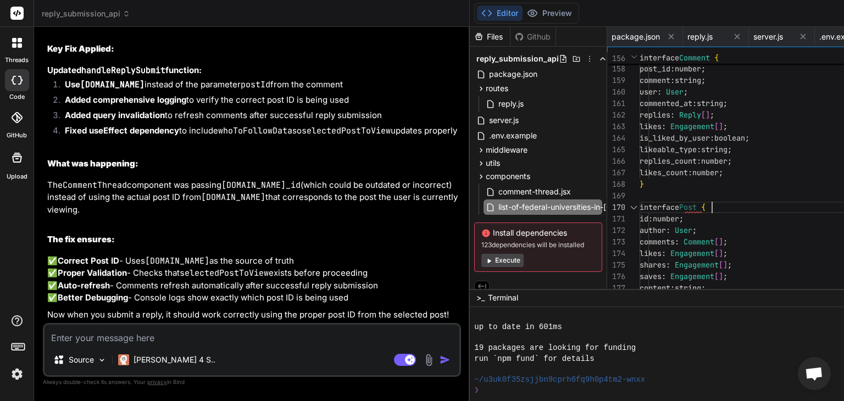
click at [262, 125] on li "Added query invalidation to refresh comments after successful reply submission" at bounding box center [257, 116] width 403 height 15
click at [260, 170] on h2 "What was happening:" at bounding box center [253, 164] width 412 height 13
click at [266, 180] on code "[DOMAIN_NAME]_id" at bounding box center [260, 185] width 79 height 11
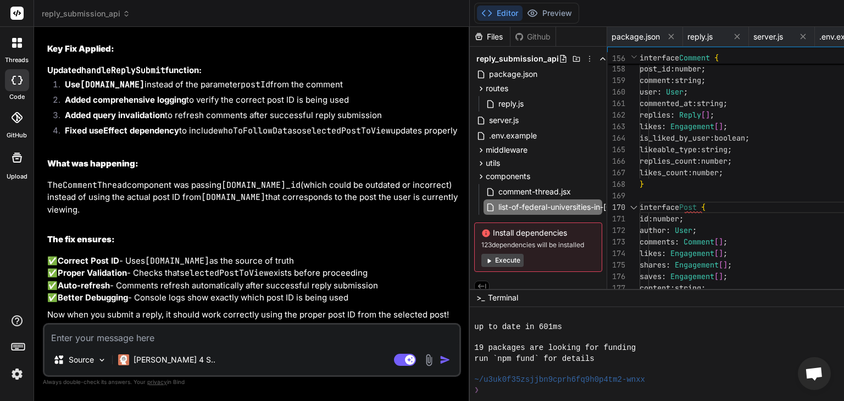
click at [255, 179] on div "Looking at your code, I can see the issue. The postId is available in selectedP…" at bounding box center [253, 109] width 412 height 423
click at [247, 255] on p "✅ Correct Post ID - Uses selectedPostToView.id as the source of truth ✅ Proper …" at bounding box center [253, 279] width 412 height 49
click at [259, 255] on p "✅ Correct Post ID - Uses selectedPostToView.id as the source of truth ✅ Proper …" at bounding box center [253, 279] width 412 height 49
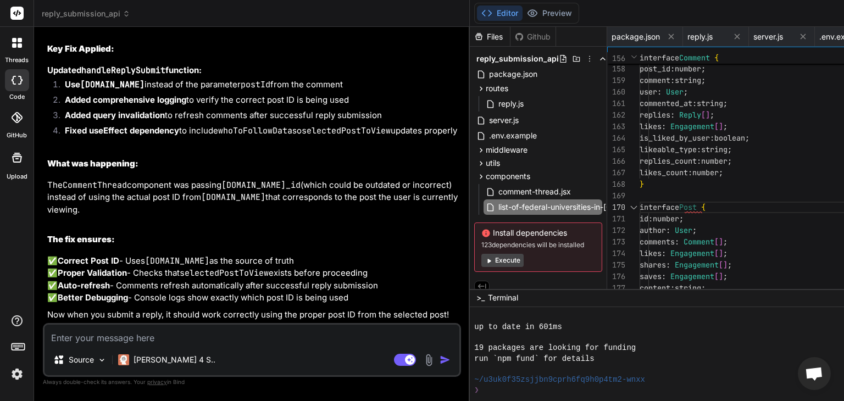
click at [261, 255] on p "✅ Correct Post ID - Uses selectedPostToView.id as the source of truth ✅ Proper …" at bounding box center [253, 279] width 412 height 49
click at [497, 203] on span "list-of-federal-universities-in-[GEOGRAPHIC_DATA]jsx" at bounding box center [595, 207] width 196 height 13
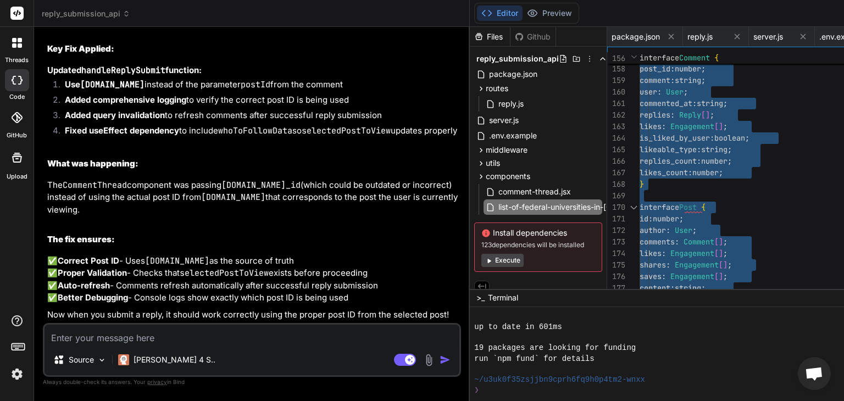
click at [202, 336] on textarea at bounding box center [252, 335] width 415 height 20
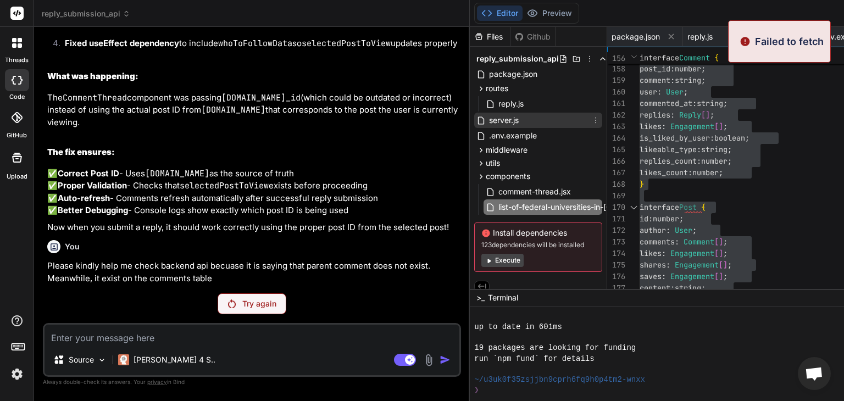
scroll to position [14915, 0]
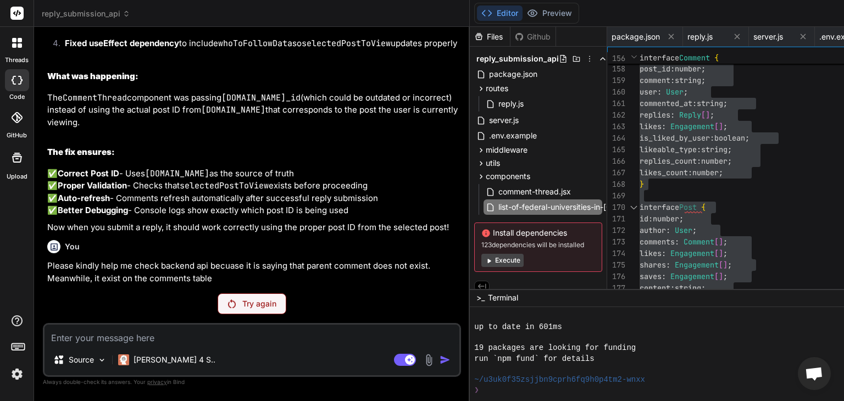
click at [242, 298] on p "Try again" at bounding box center [259, 303] width 34 height 11
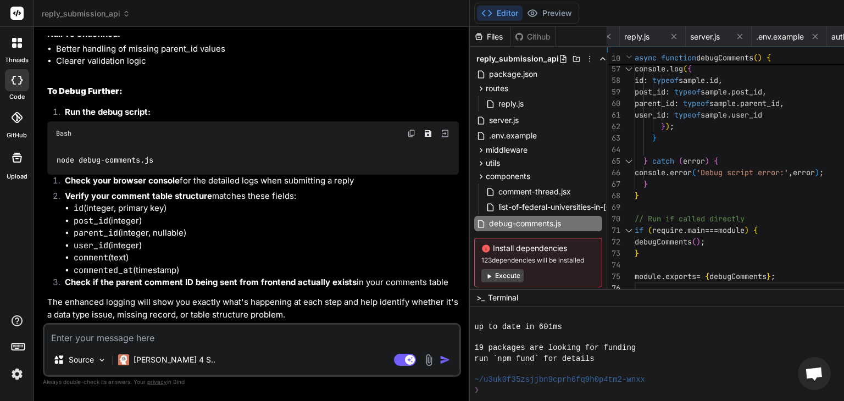
scroll to position [0, 0]
click at [497, 102] on span "reply.js" at bounding box center [510, 103] width 27 height 13
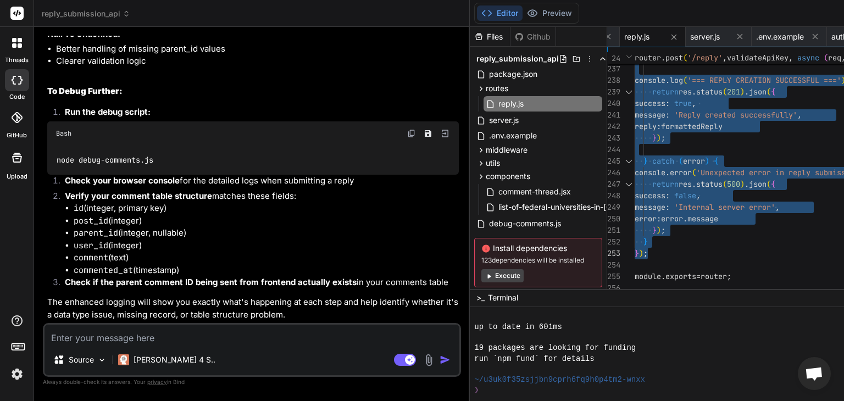
drag, startPoint x: 513, startPoint y: 128, endPoint x: 655, endPoint y: 250, distance: 187.1
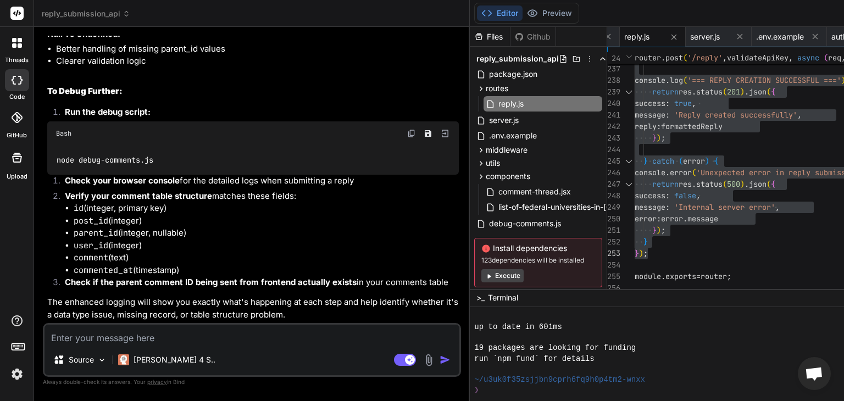
click at [182, 331] on textarea at bounding box center [252, 335] width 415 height 20
paste textarea "Parent comment search result: { data: null, error: { message: 'TypeError: fetch…"
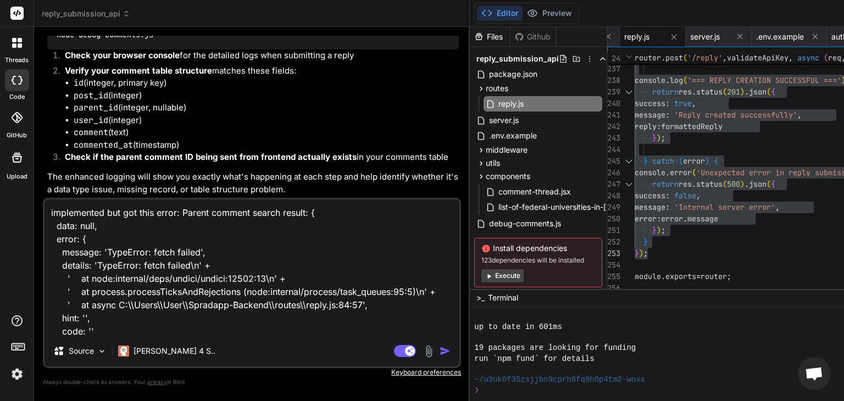
scroll to position [67, 0]
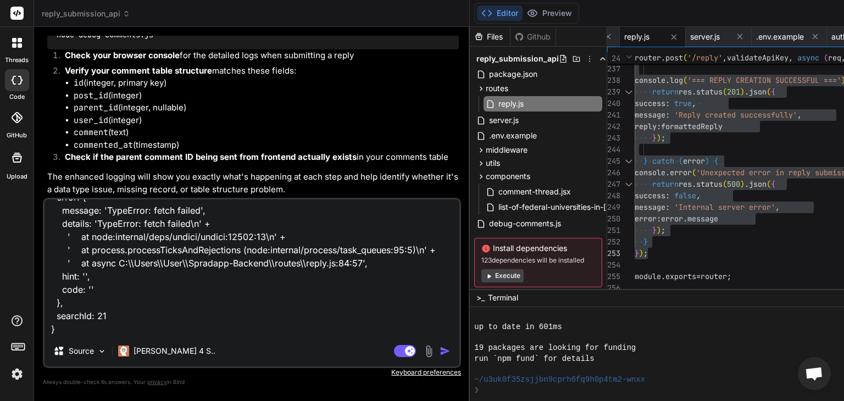
click at [182, 331] on textarea "implemented but got this error: Parent comment search result: { data: null, err…" at bounding box center [252, 268] width 415 height 136
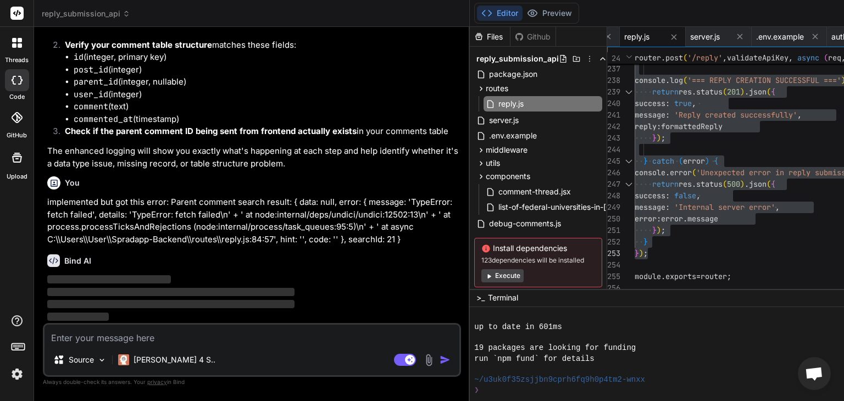
scroll to position [16238, 0]
click at [202, 341] on textarea at bounding box center [252, 335] width 415 height 20
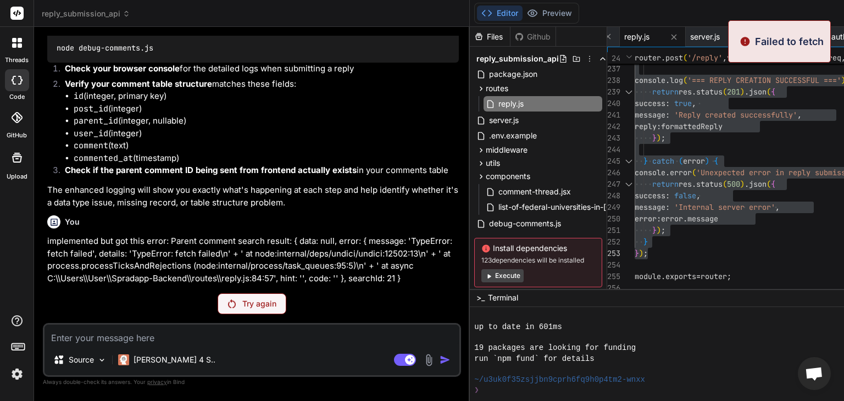
scroll to position [15588, 0]
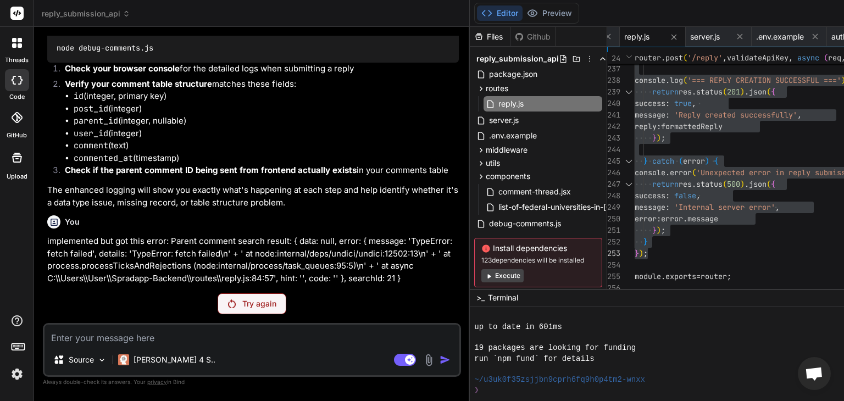
click at [218, 308] on div "Try again" at bounding box center [252, 303] width 69 height 21
click at [242, 298] on p "Try again" at bounding box center [259, 303] width 34 height 11
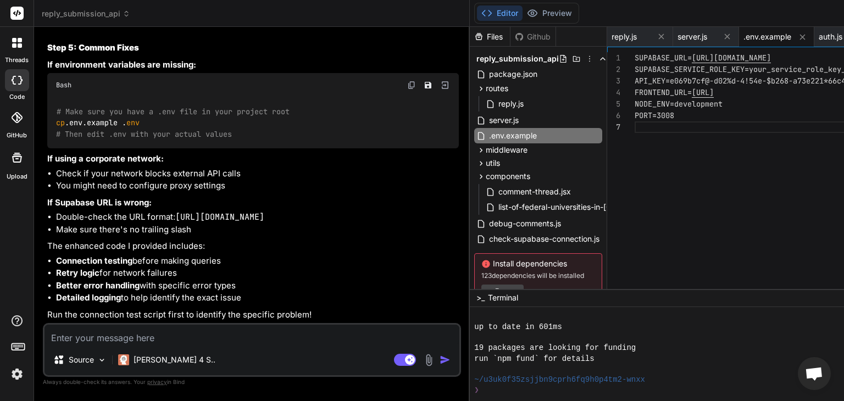
scroll to position [0, 208]
click at [497, 106] on span "reply.js" at bounding box center [510, 103] width 27 height 13
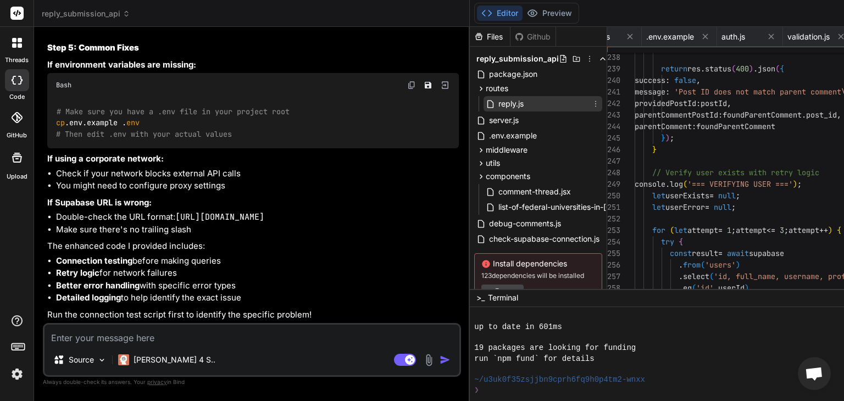
scroll to position [0, 76]
